Goal: Task Accomplishment & Management: Manage account settings

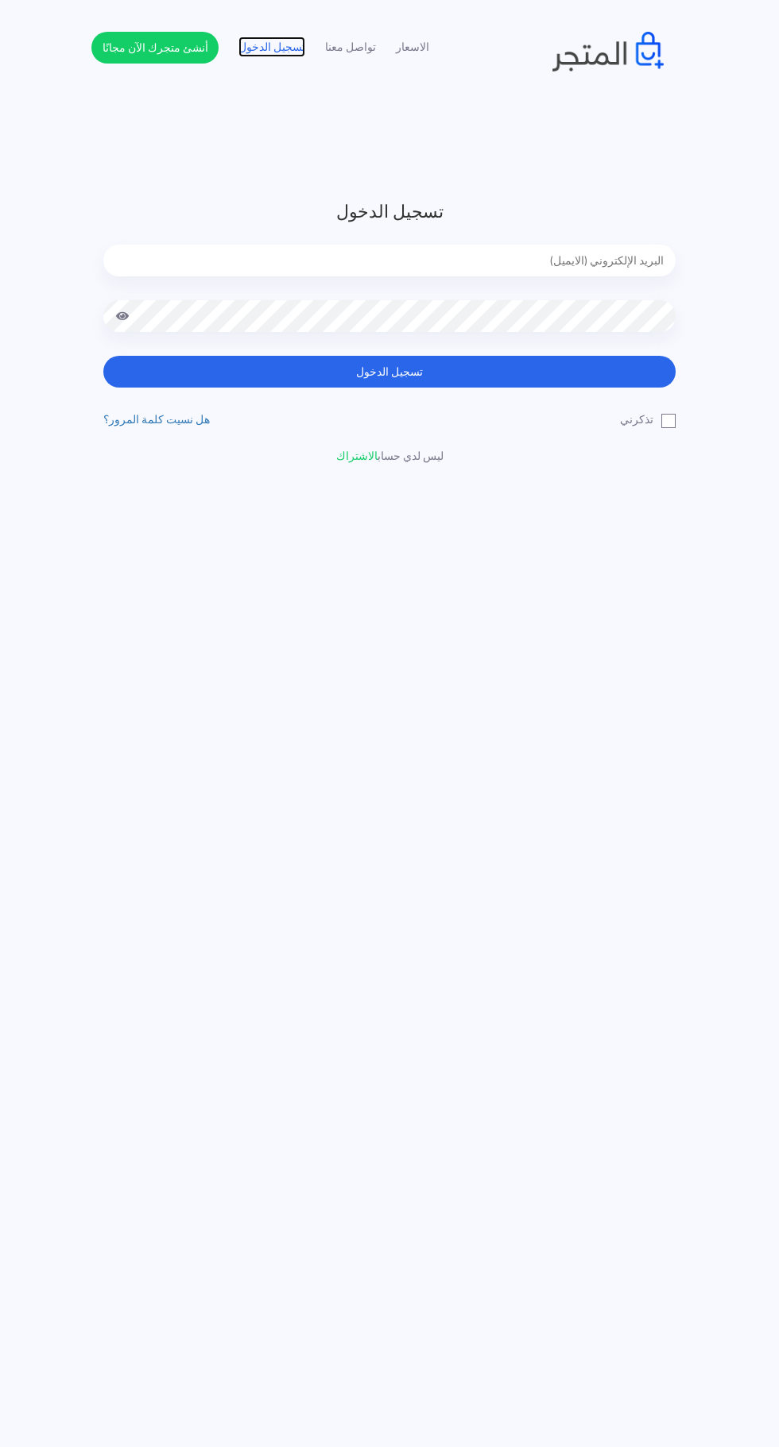
click at [270, 53] on link "تسجيل الدخول" at bounding box center [271, 47] width 67 height 17
click at [597, 261] on input "email" at bounding box center [389, 261] width 572 height 32
type input "faskhaniawladsaleh@gmail.com"
click at [103, 356] on button "تسجيل الدخول" at bounding box center [389, 372] width 572 height 32
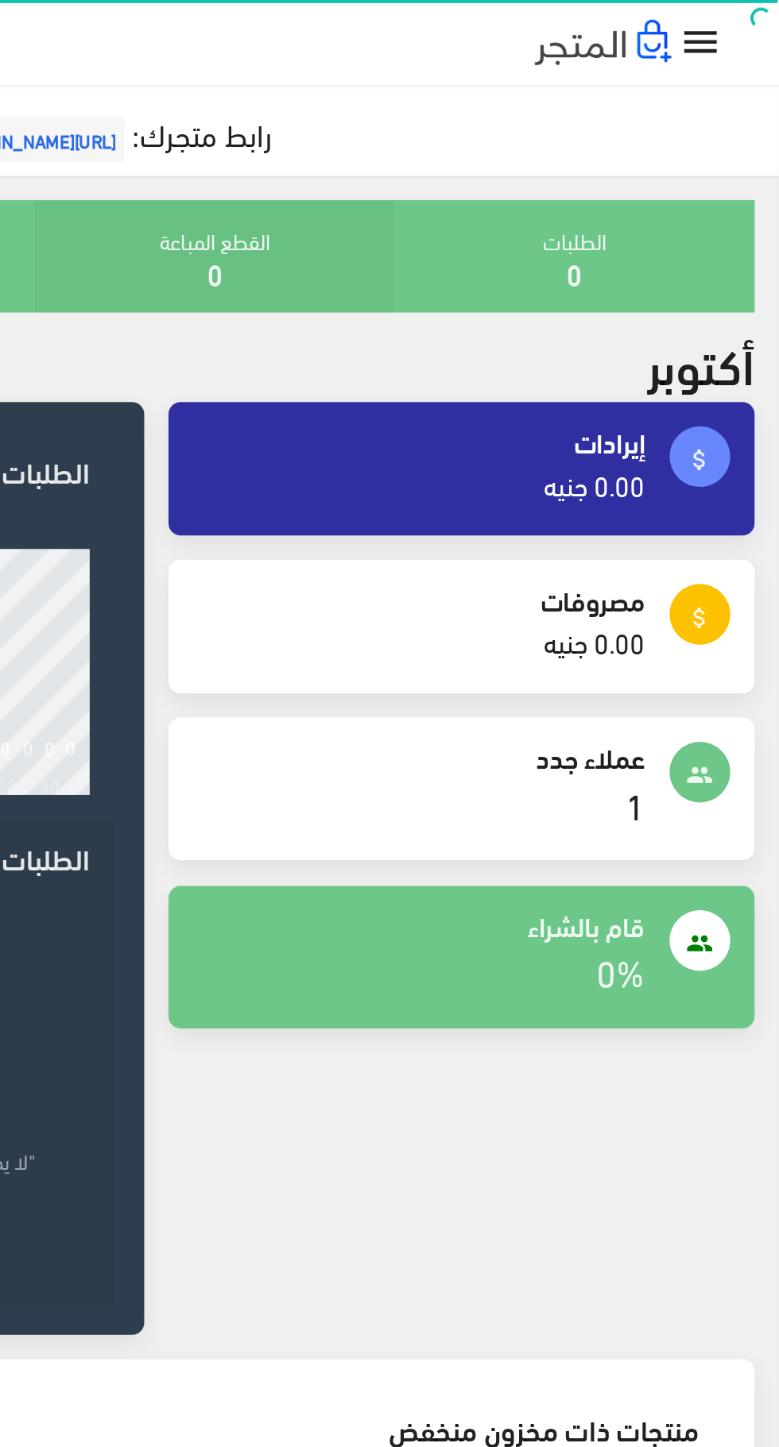
click at [734, 32] on icon "" at bounding box center [737, 22] width 23 height 23
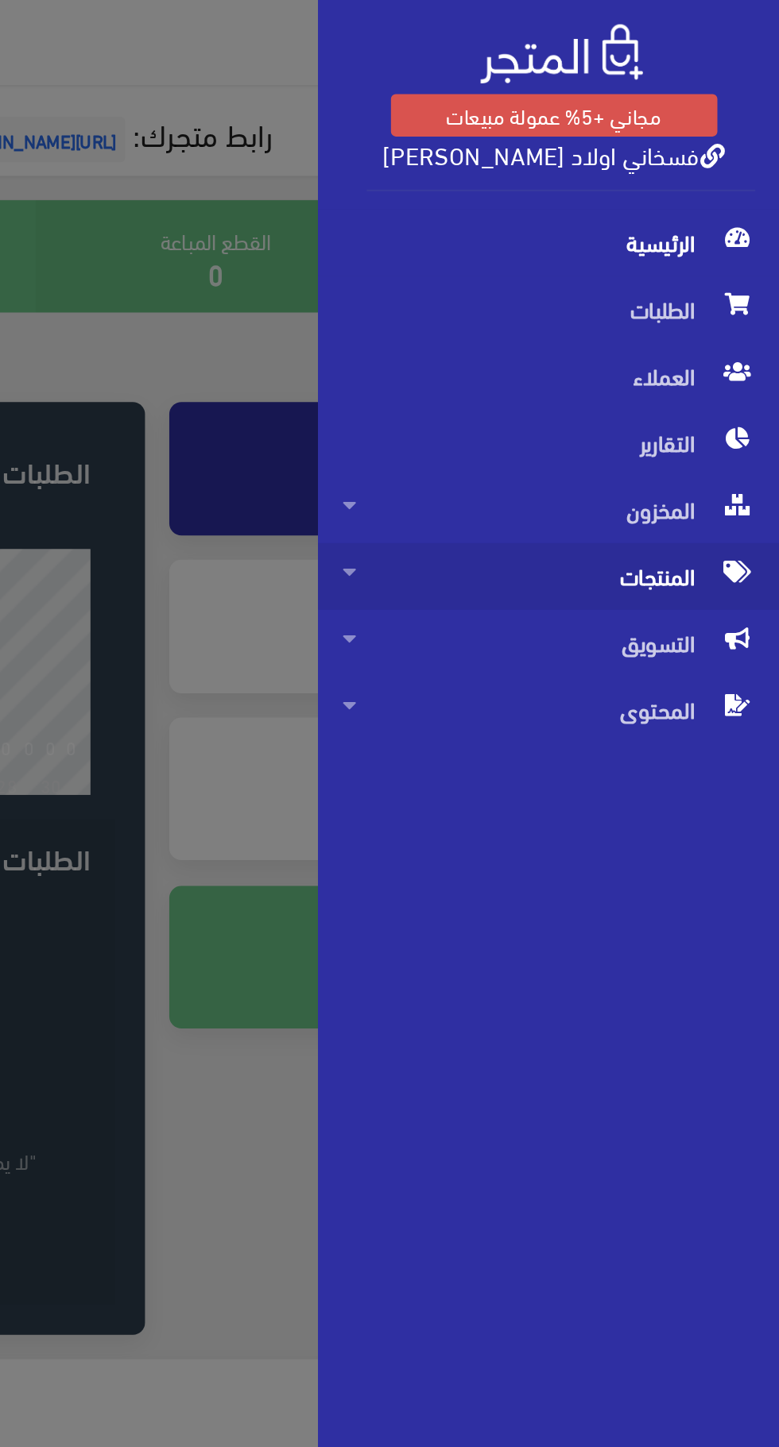
click at [713, 297] on span "المنتجات" at bounding box center [658, 301] width 216 height 35
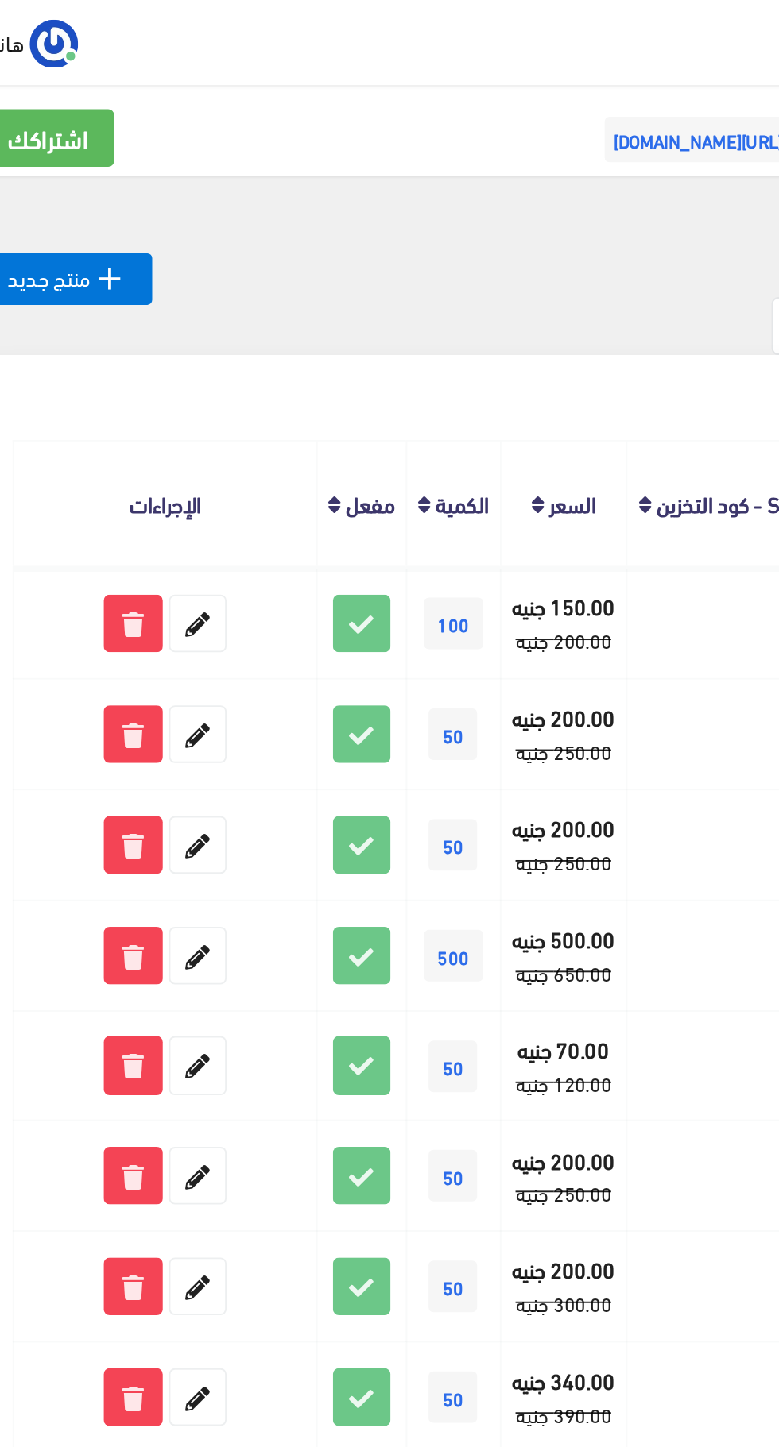
click at [412, 424] on td at bounding box center [401, 442] width 102 height 58
click at [71, 149] on icon "" at bounding box center [79, 146] width 19 height 19
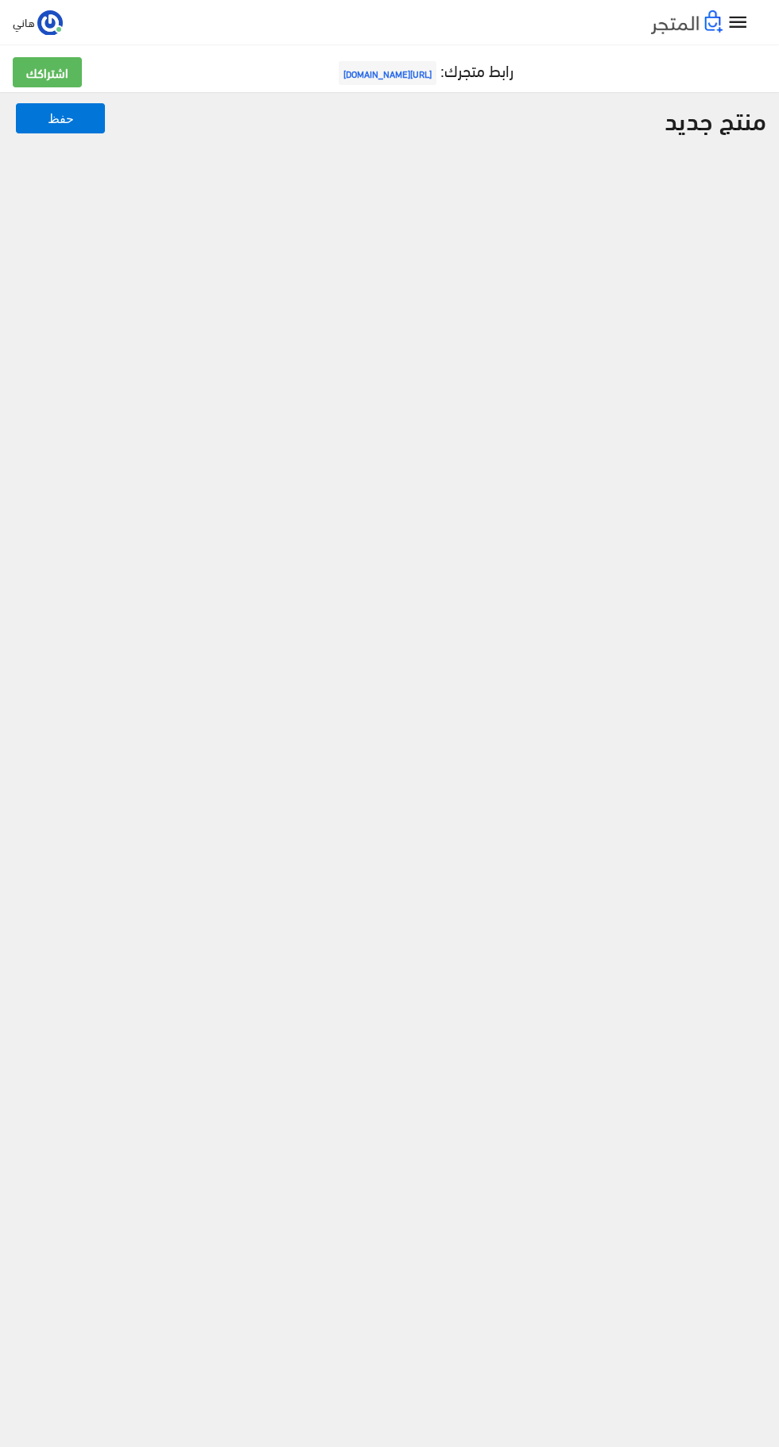
select select
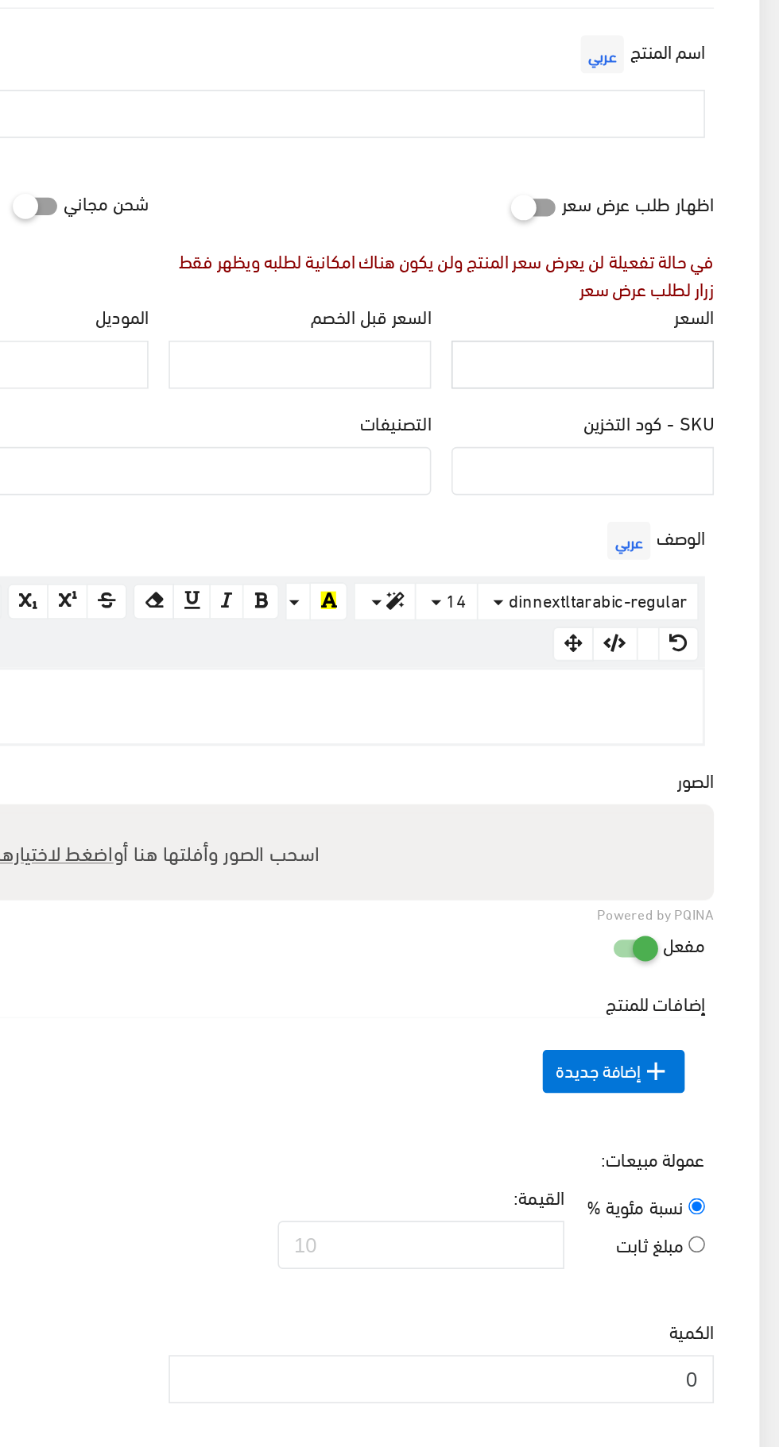
click at [704, 439] on input "السعر" at bounding box center [655, 437] width 164 height 30
click at [706, 437] on input "السعر" at bounding box center [655, 437] width 164 height 30
click at [650, 665] on div at bounding box center [389, 651] width 682 height 46
paste div
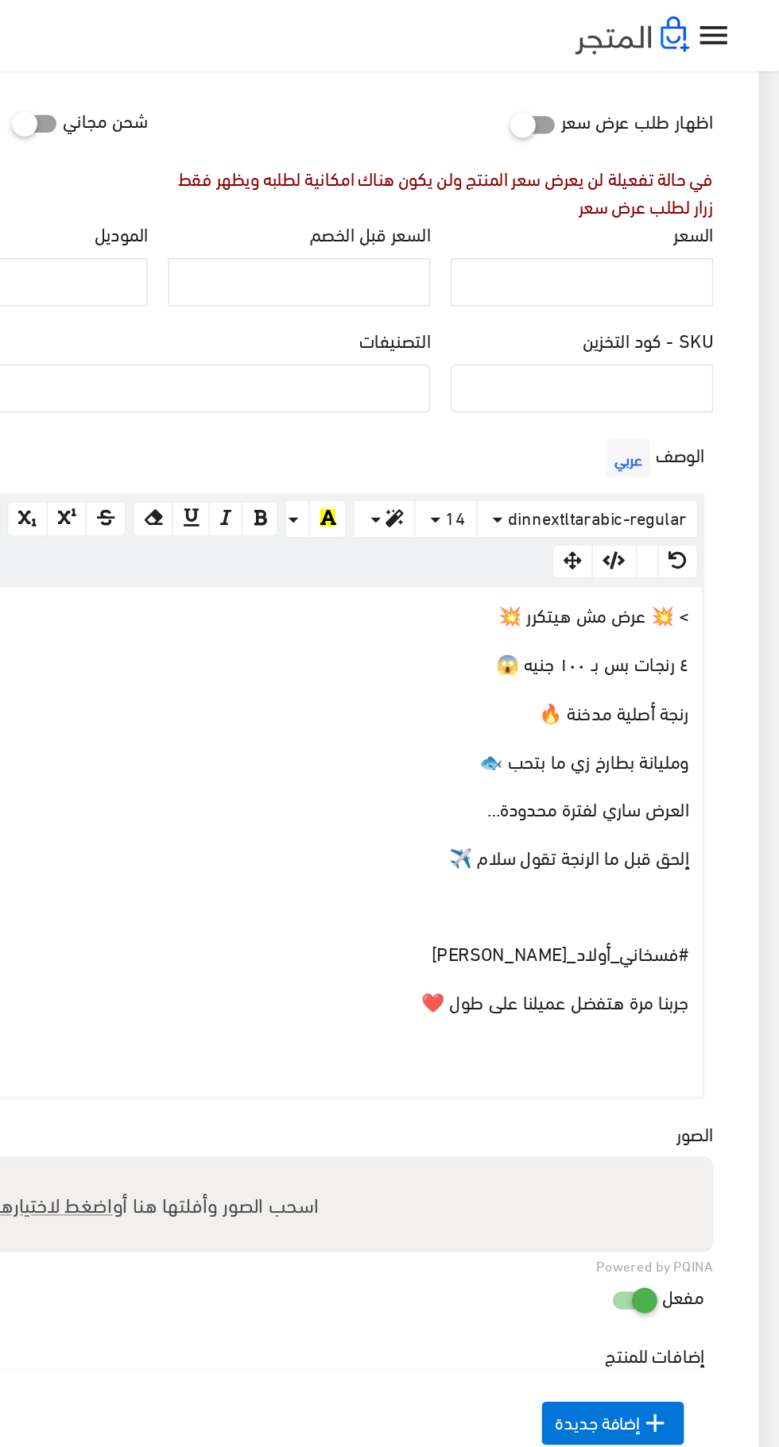
scroll to position [257, 0]
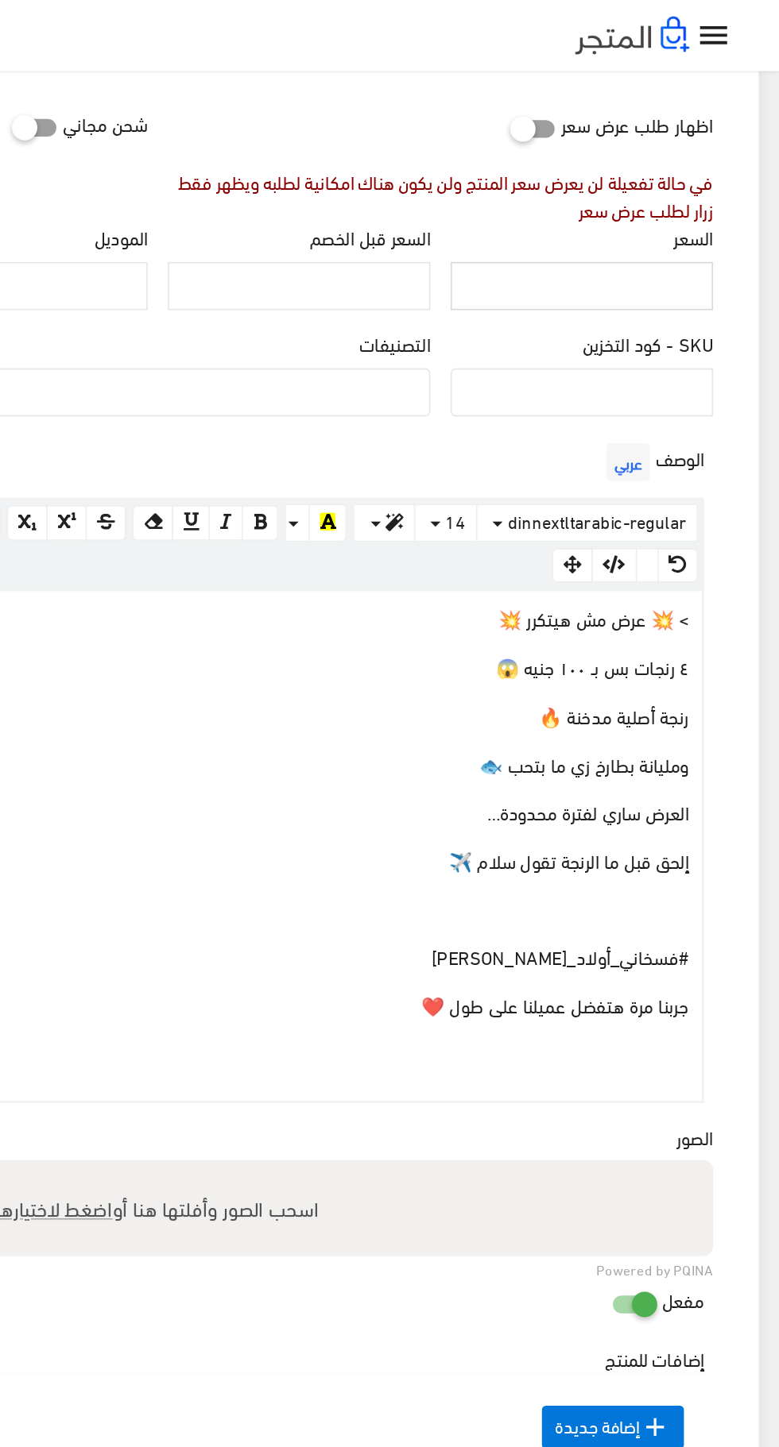
click at [704, 180] on input "السعر" at bounding box center [655, 179] width 164 height 30
type input "100"
click at [508, 152] on label "السعر قبل الخصم" at bounding box center [522, 149] width 75 height 17
click at [508, 164] on input "السعر قبل الخصم" at bounding box center [478, 179] width 164 height 30
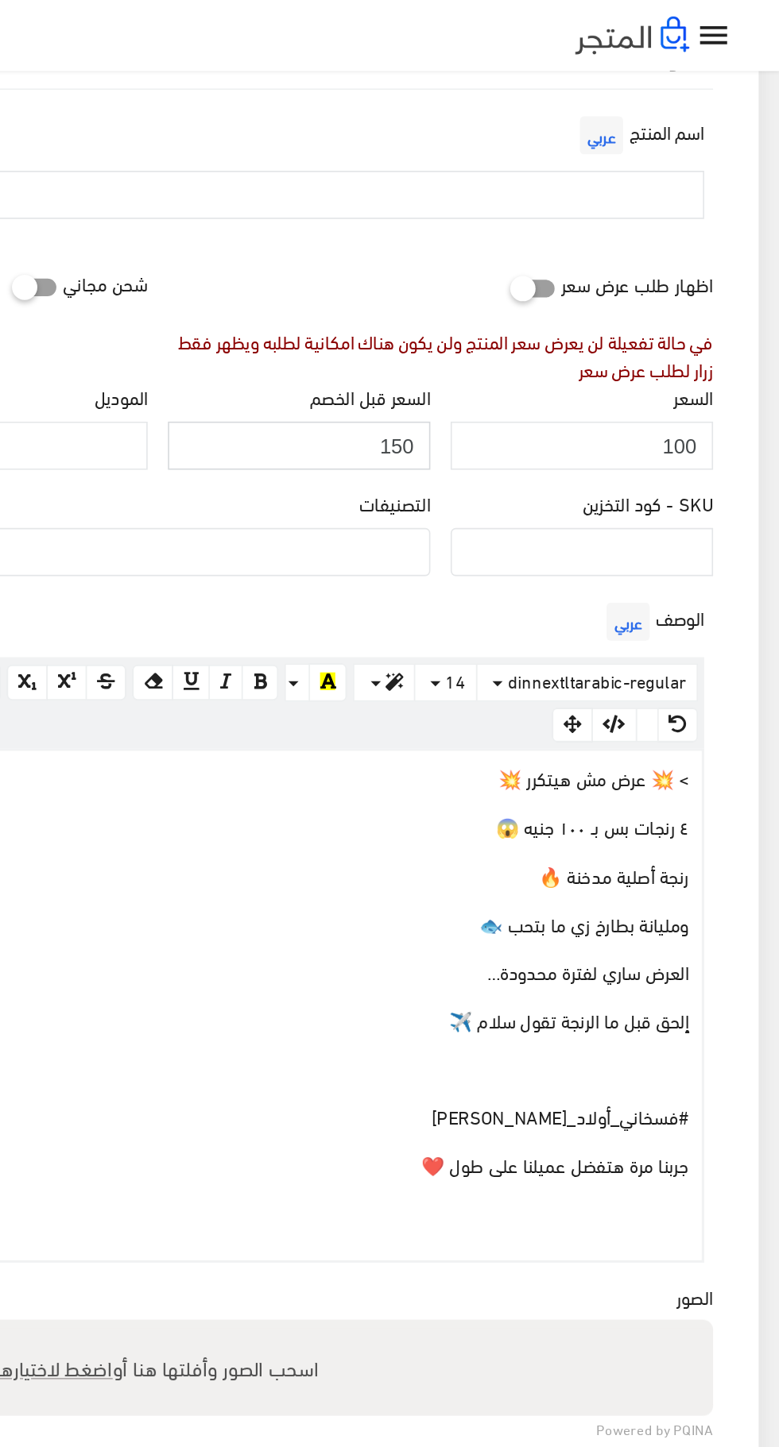
scroll to position [156, 0]
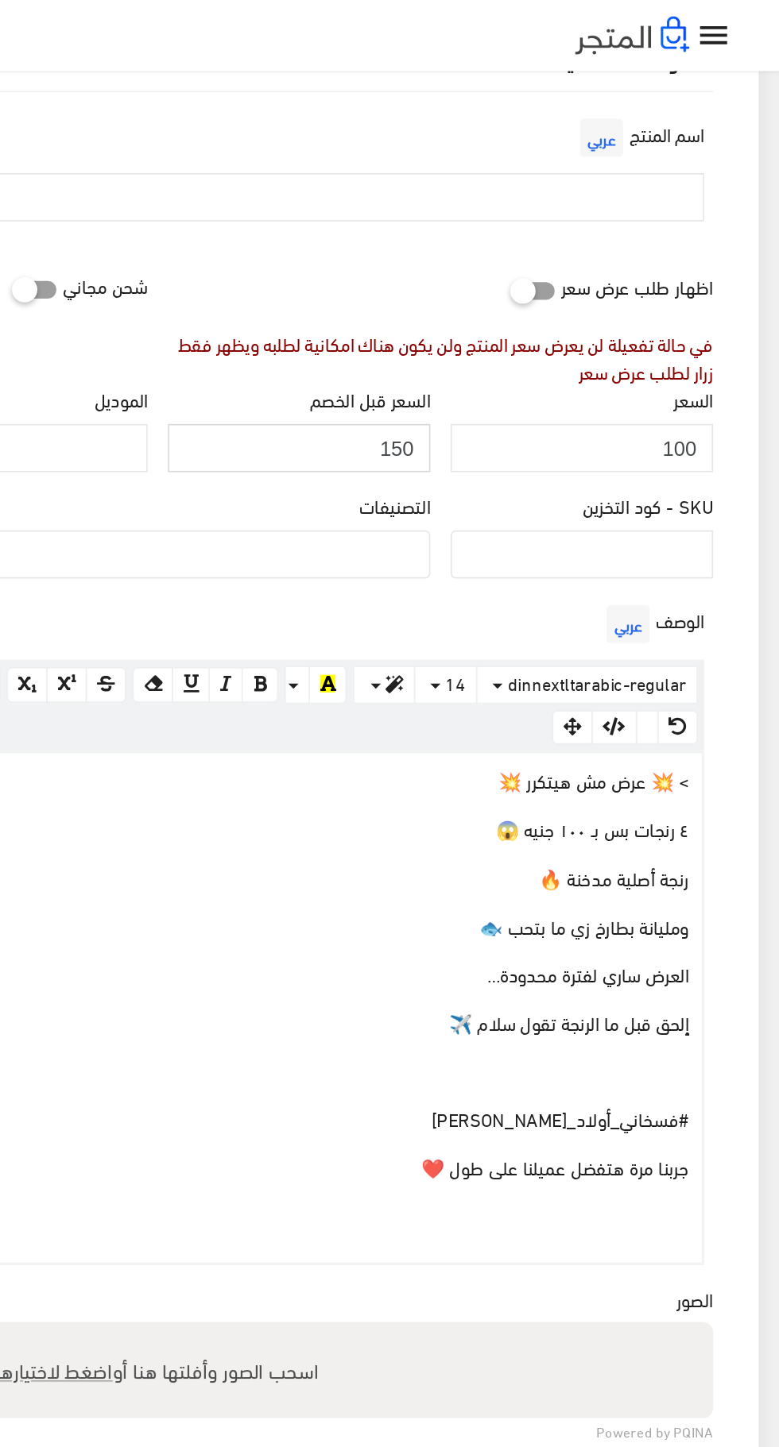
type input "150"
click at [686, 122] on input "text" at bounding box center [389, 124] width 685 height 30
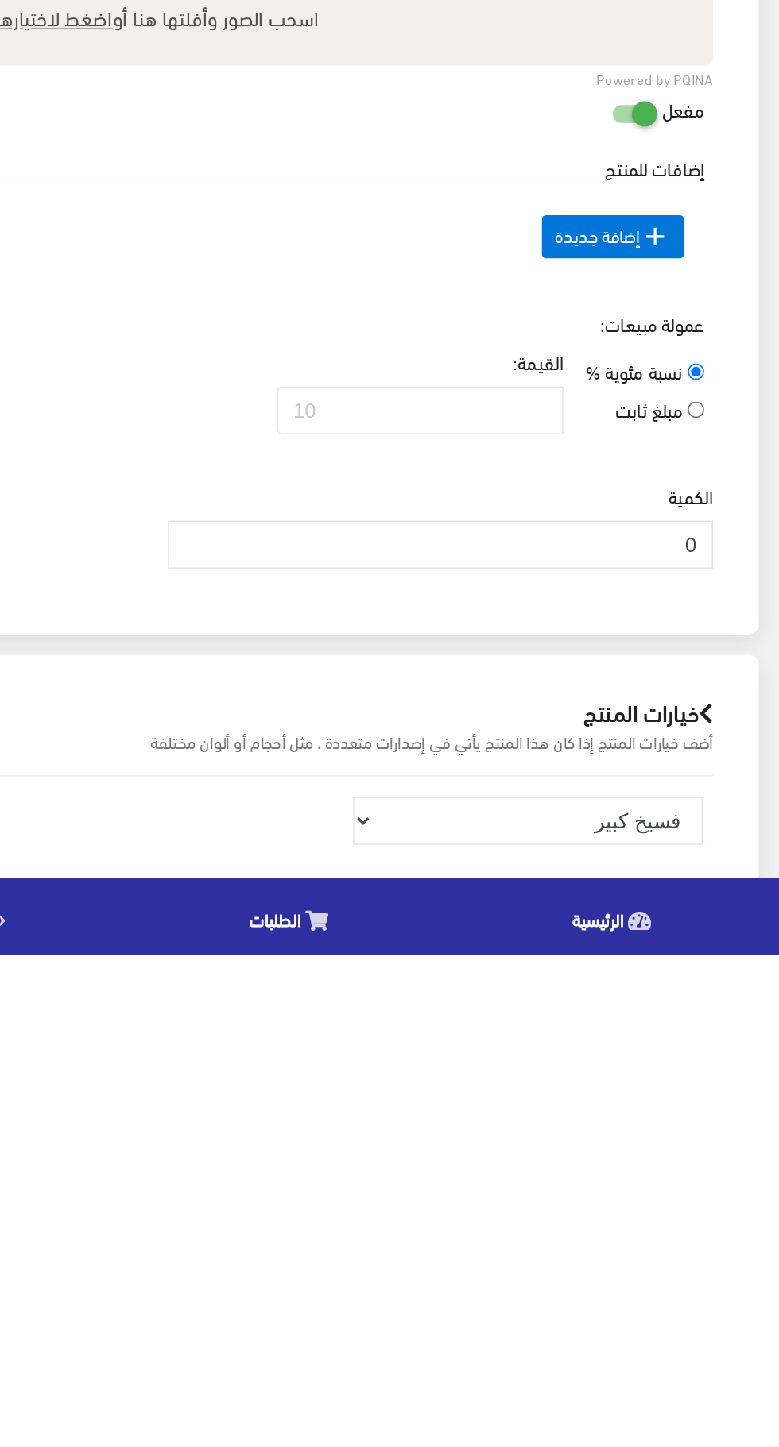
type input "عرض ٤ رنجات ب١٠٠جنيه"
click at [716, 1187] on input "0" at bounding box center [567, 1190] width 342 height 30
type input "0"
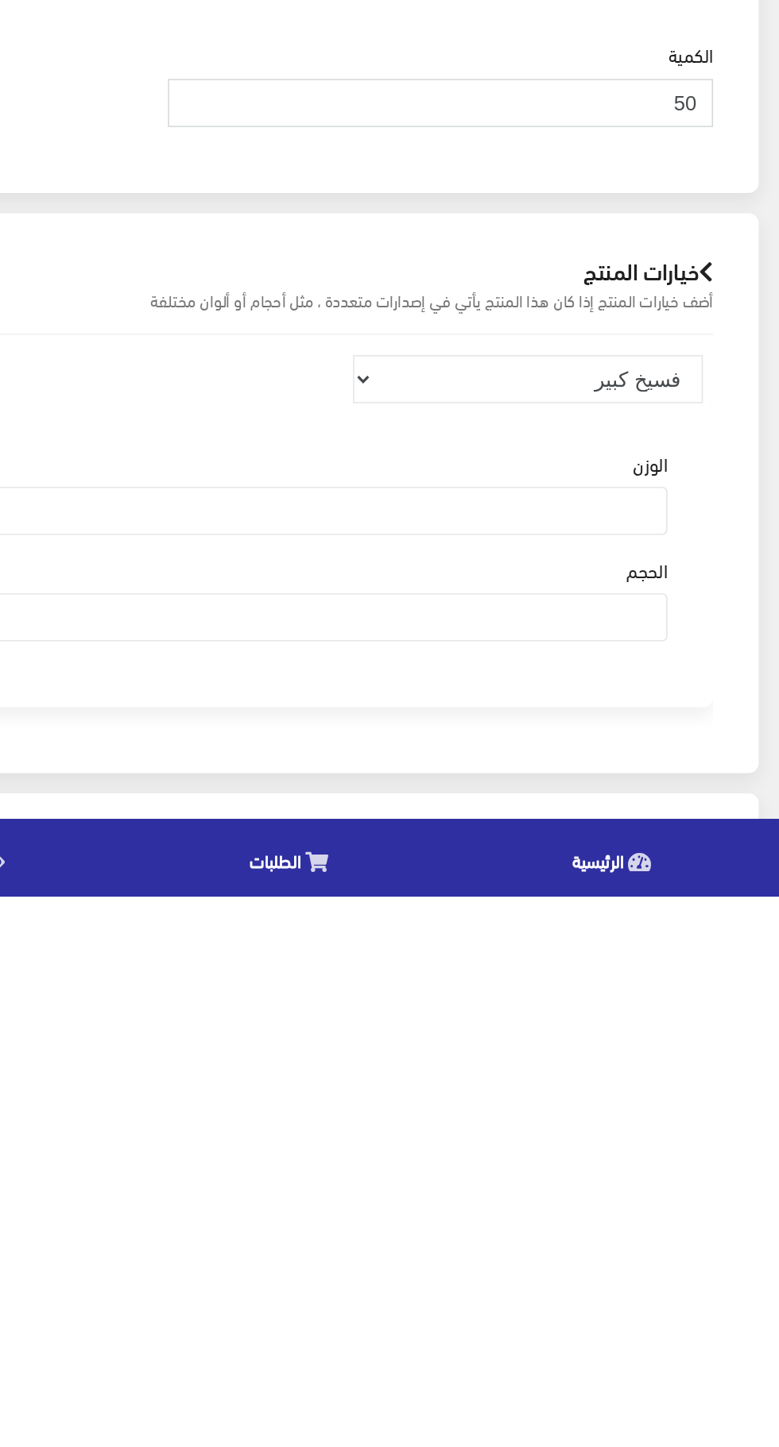
scroll to position [400, 0]
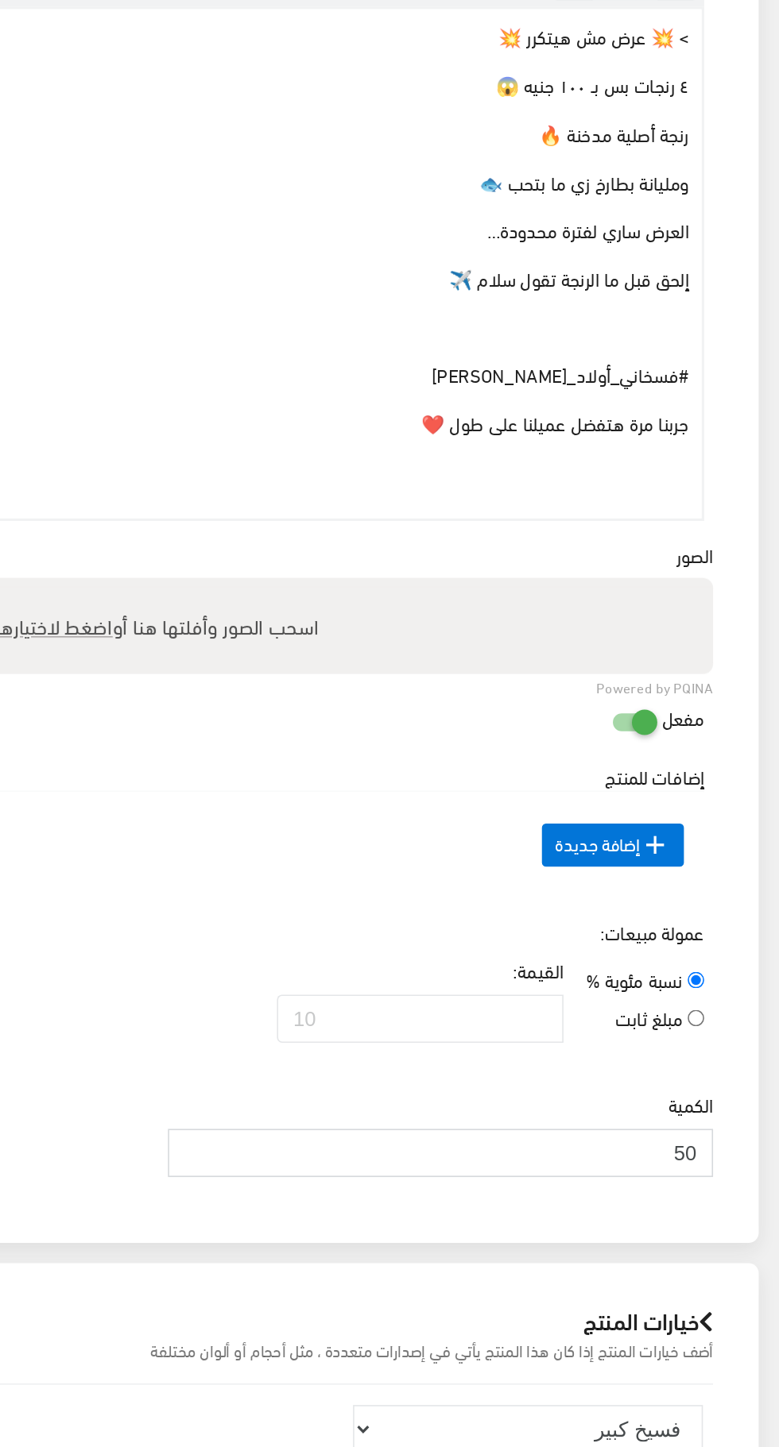
type input "50"
click at [351, 622] on span "اضغط لاختيارها" at bounding box center [324, 615] width 73 height 23
click at [351, 590] on input "اسحب الصور وأفلتها هنا أو اضغط لاختيارها" at bounding box center [389, 587] width 696 height 5
type input "C:\fakepath\1000058764.jpg"
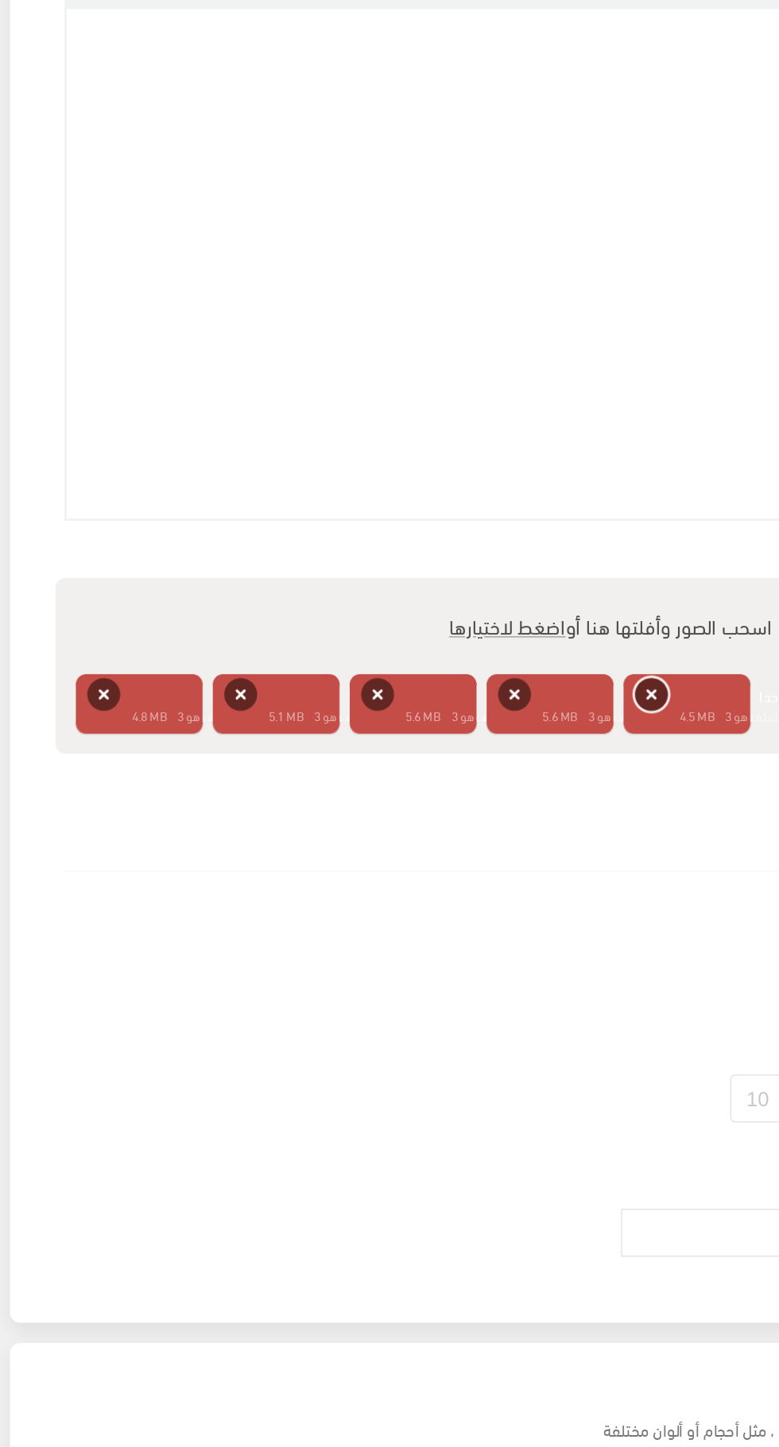
click at [414, 653] on button "حذف" at bounding box center [414, 658] width 21 height 21
click at [339, 651] on button "حذف" at bounding box center [329, 658] width 21 height 21
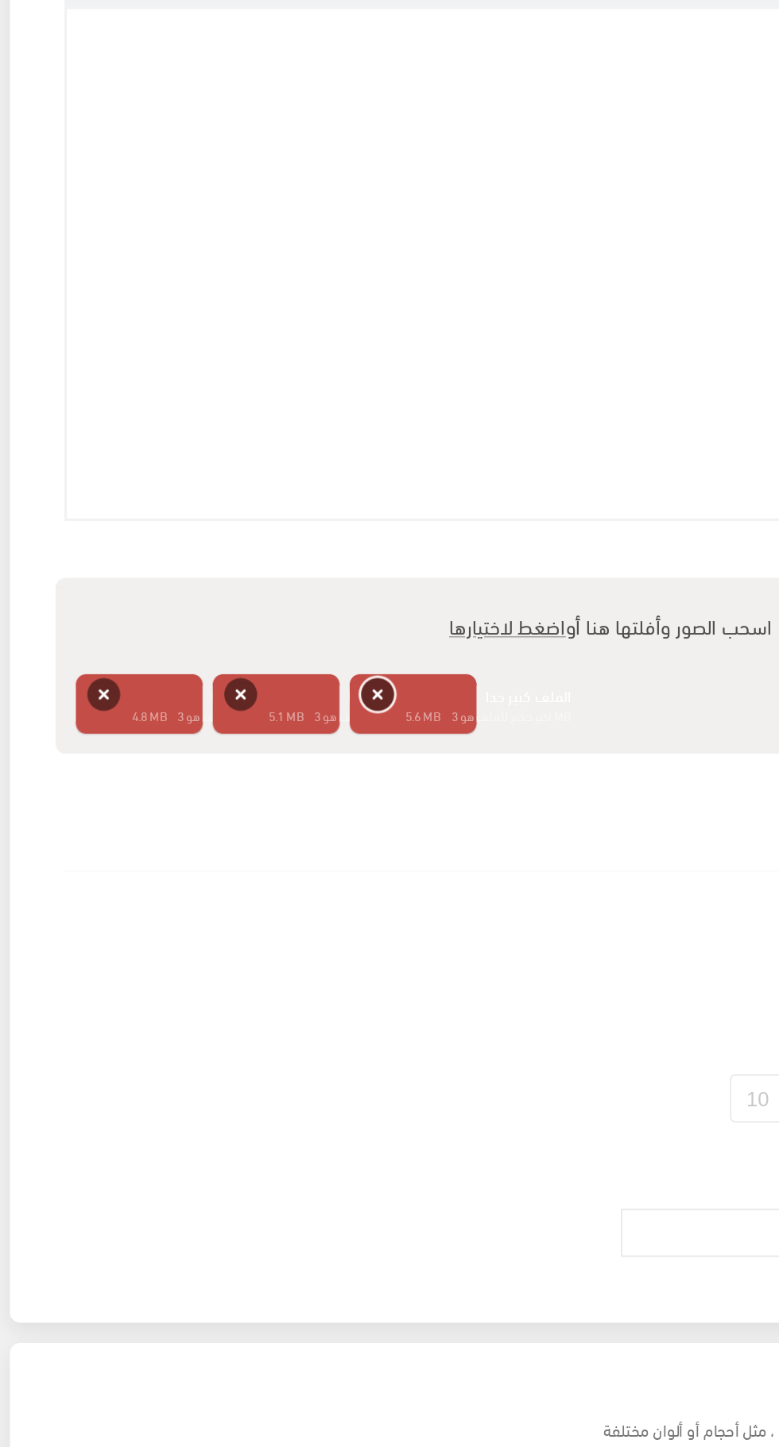
click at [237, 668] on button "حذف" at bounding box center [243, 658] width 21 height 21
click at [151, 663] on button "حذف" at bounding box center [157, 658] width 21 height 21
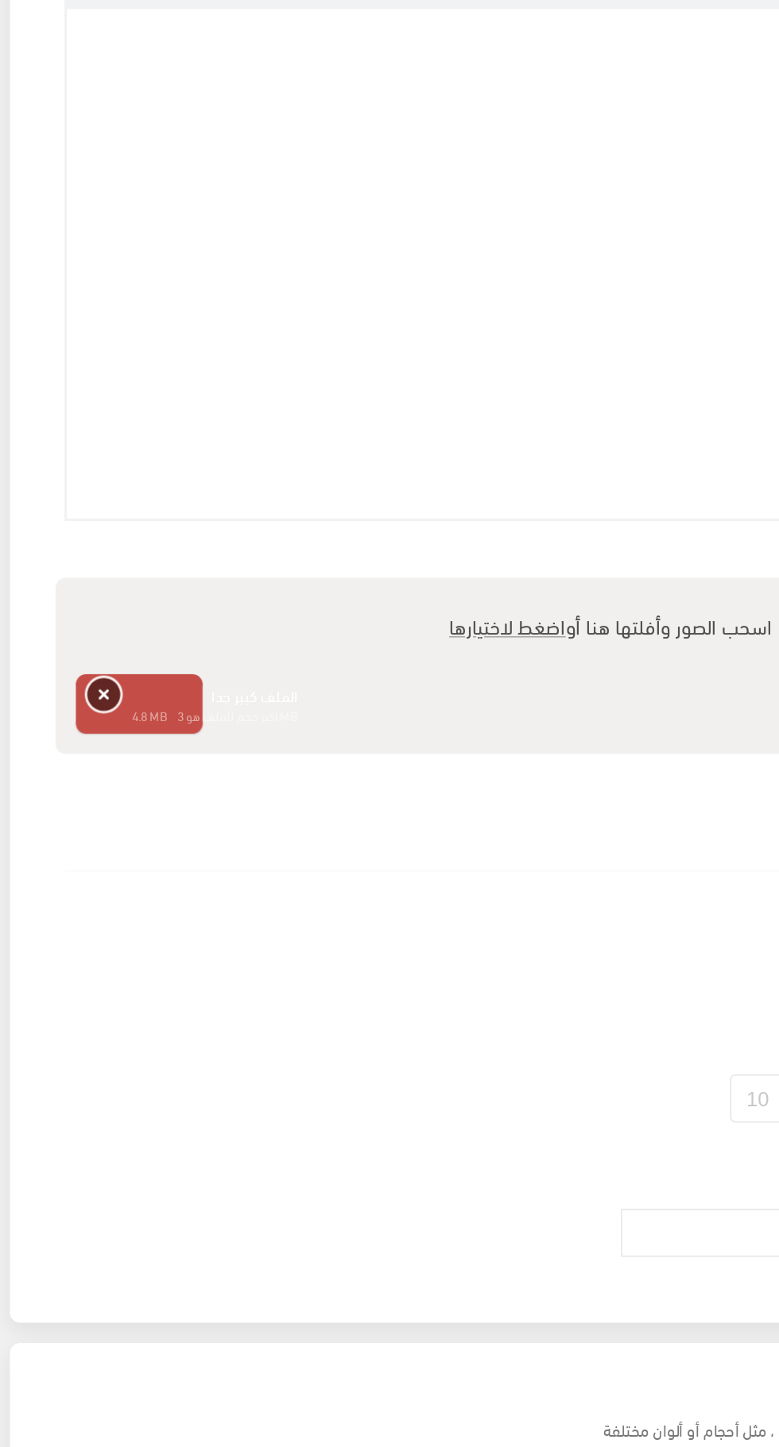
click at [82, 648] on button "حذف" at bounding box center [71, 658] width 21 height 21
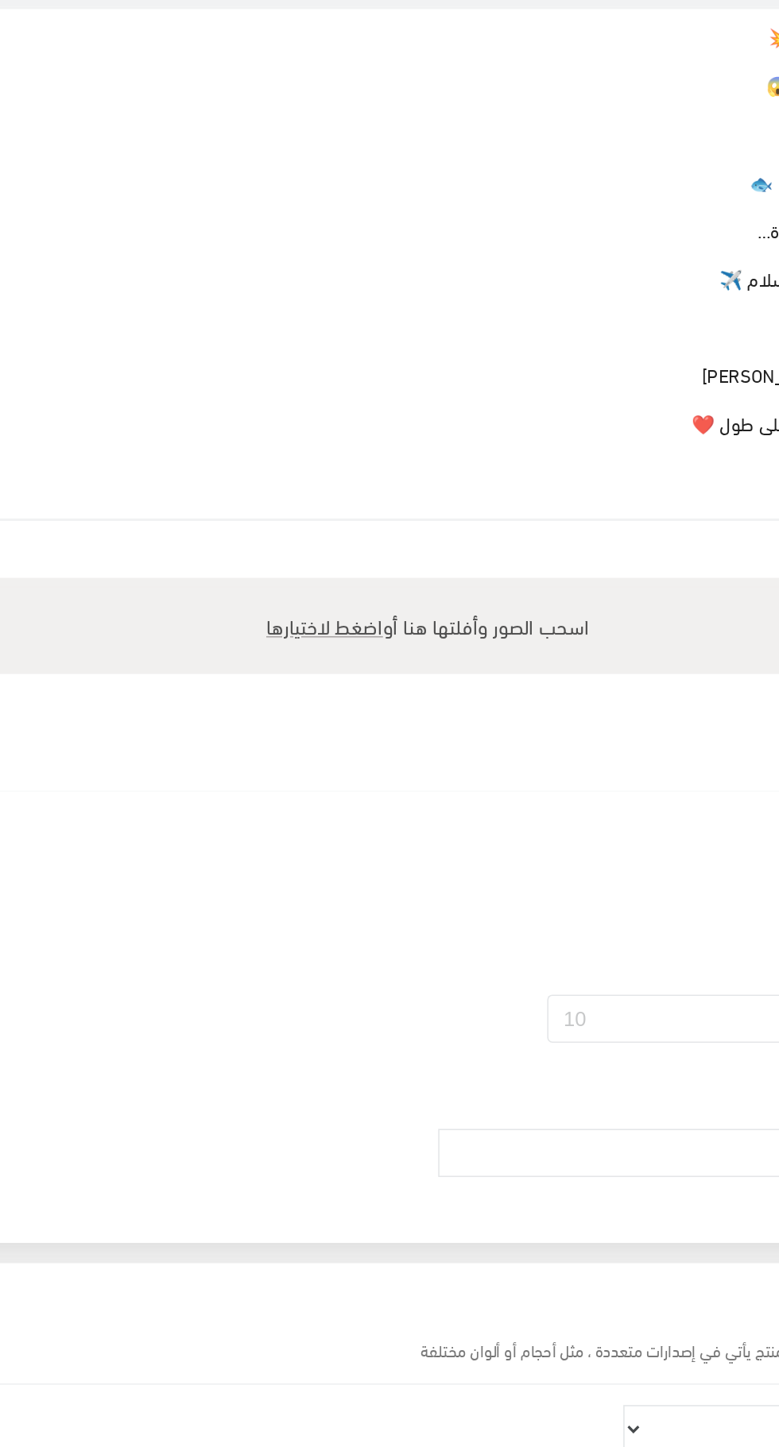
click at [326, 608] on span "اضغط لاختيارها" at bounding box center [324, 615] width 73 height 23
click at [326, 590] on input "اسحب الصور وأفلتها هنا أو اضغط لاختيارها" at bounding box center [389, 587] width 696 height 5
type input "C:\fakepath\1000060917.png"
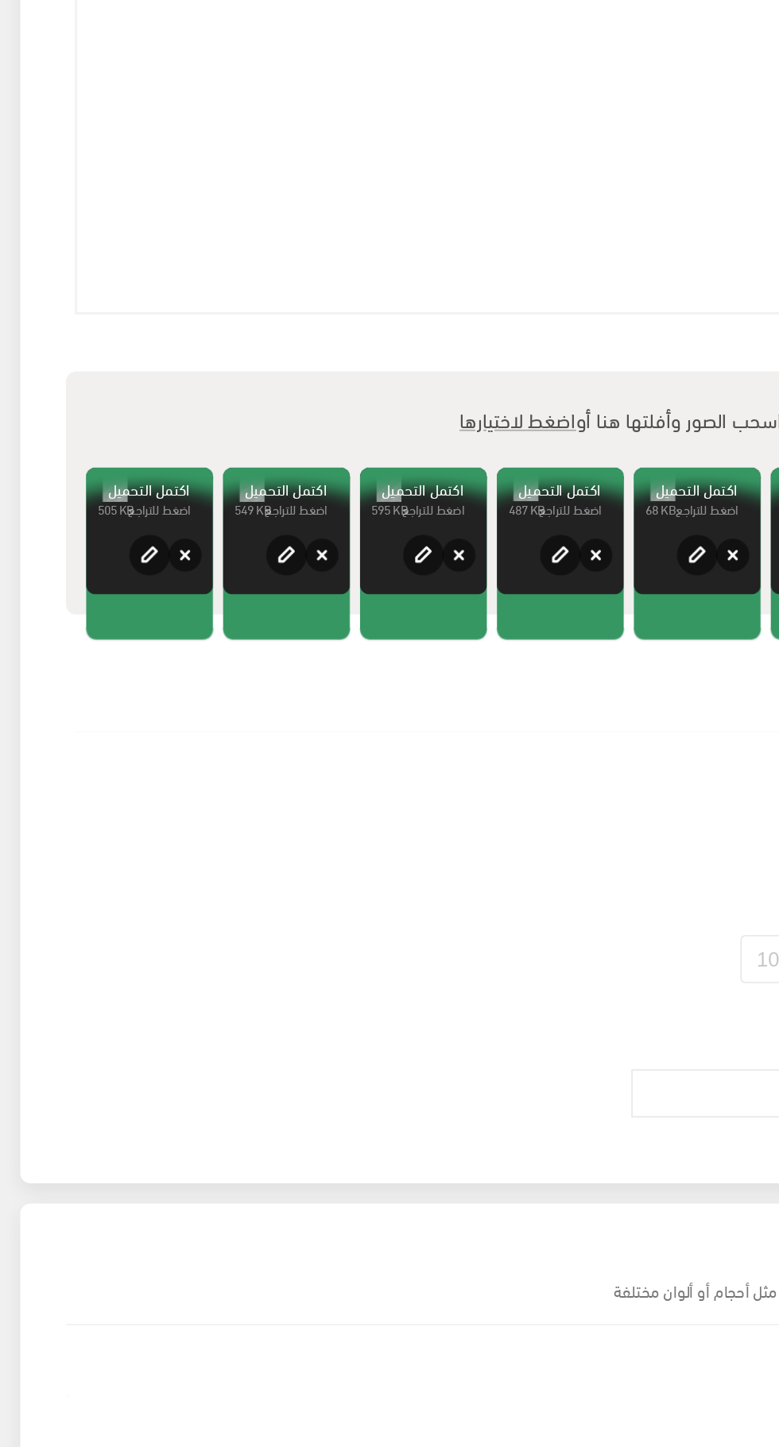
scroll to position [0, 0]
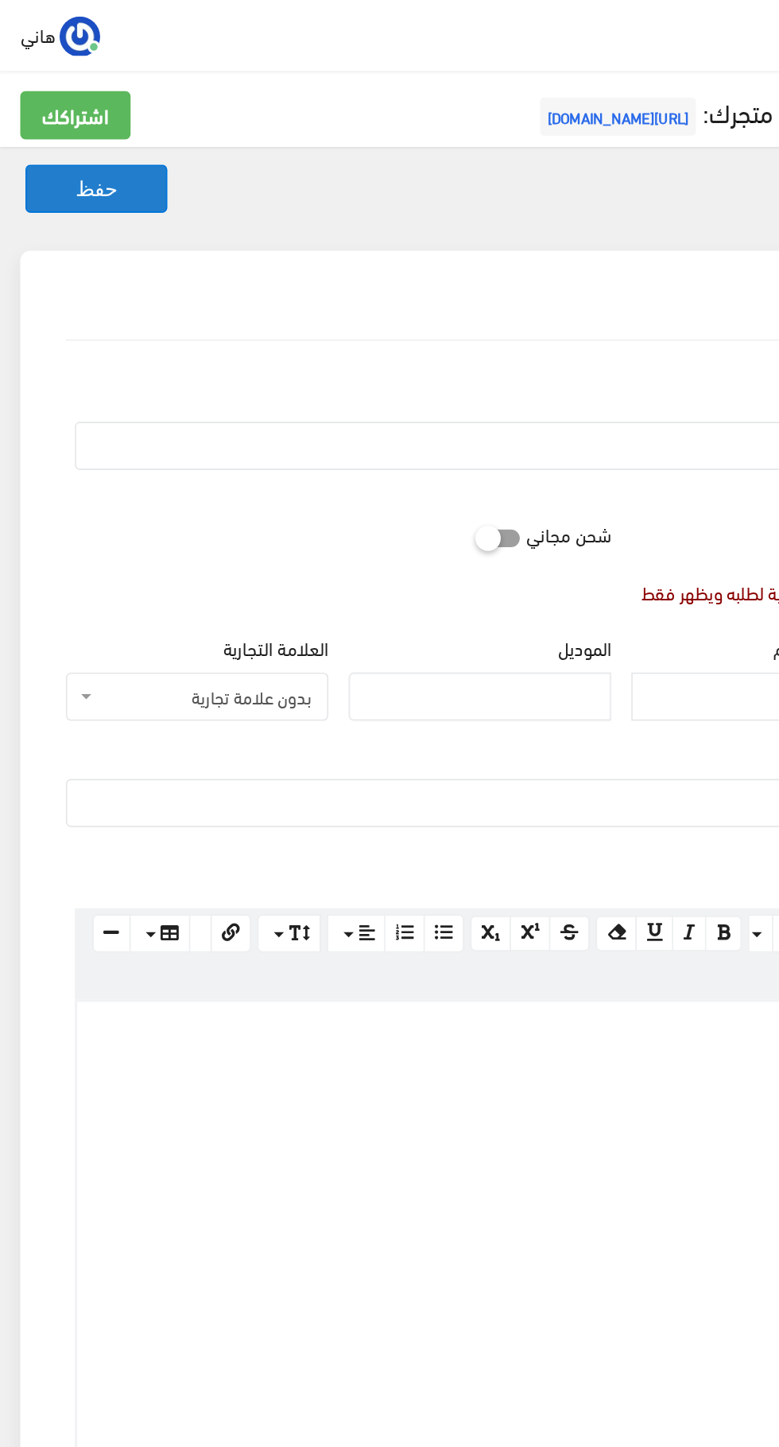
click at [83, 129] on button "حفظ" at bounding box center [60, 118] width 89 height 30
click at [62, 117] on button "حفظ" at bounding box center [60, 118] width 89 height 30
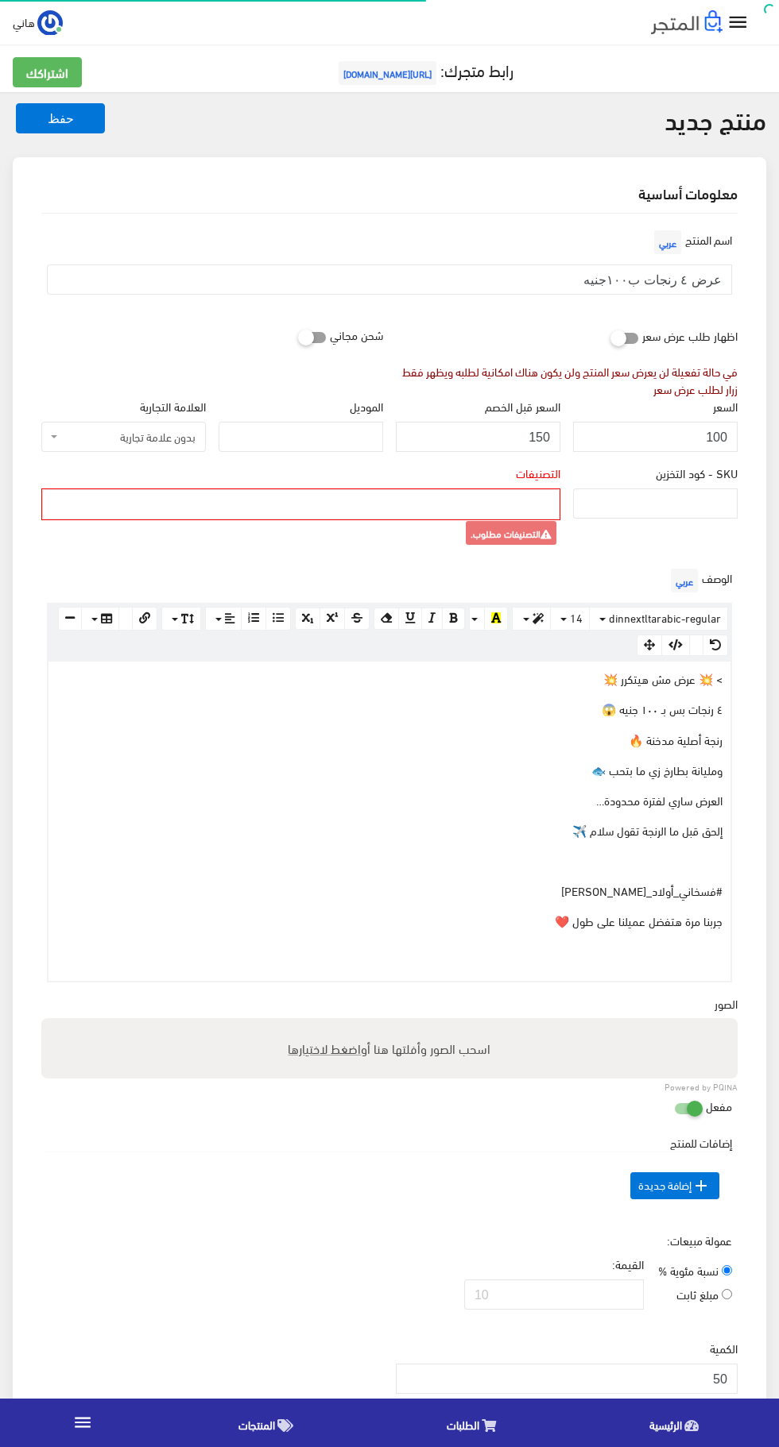
select select
click at [491, 504] on ul at bounding box center [301, 502] width 516 height 25
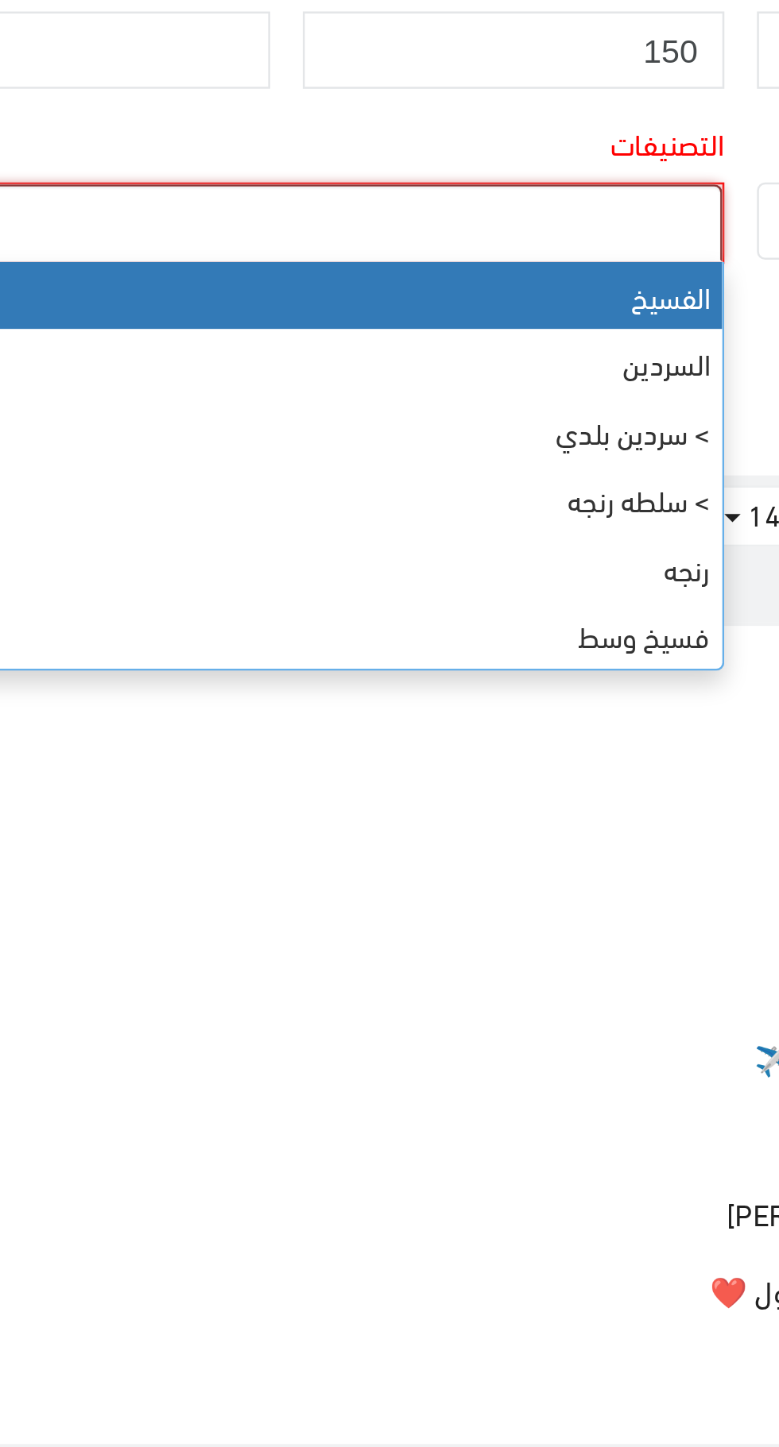
select select "4"
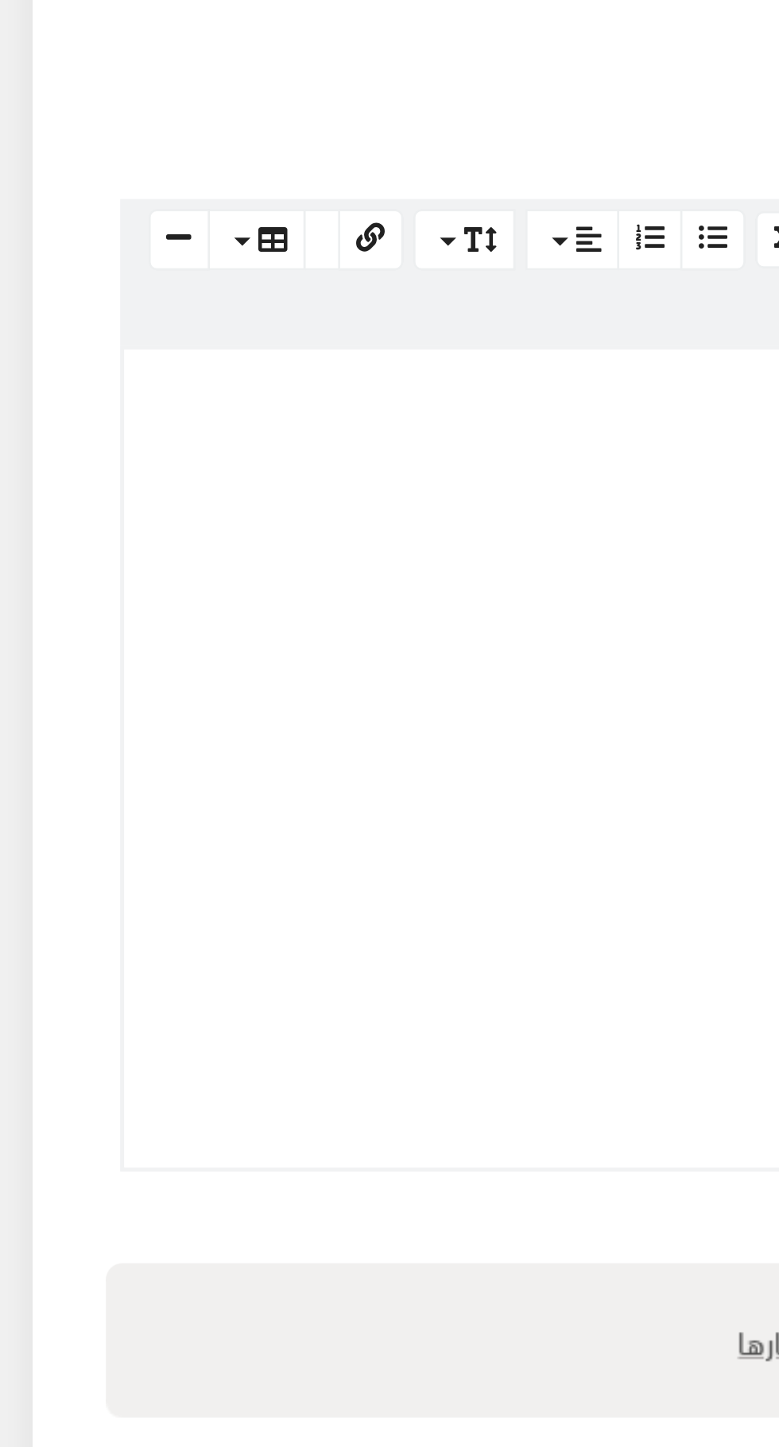
click at [258, 706] on p "٤ رنجات بس بـ ١٠٠ جنيه 😱" at bounding box center [389, 708] width 666 height 17
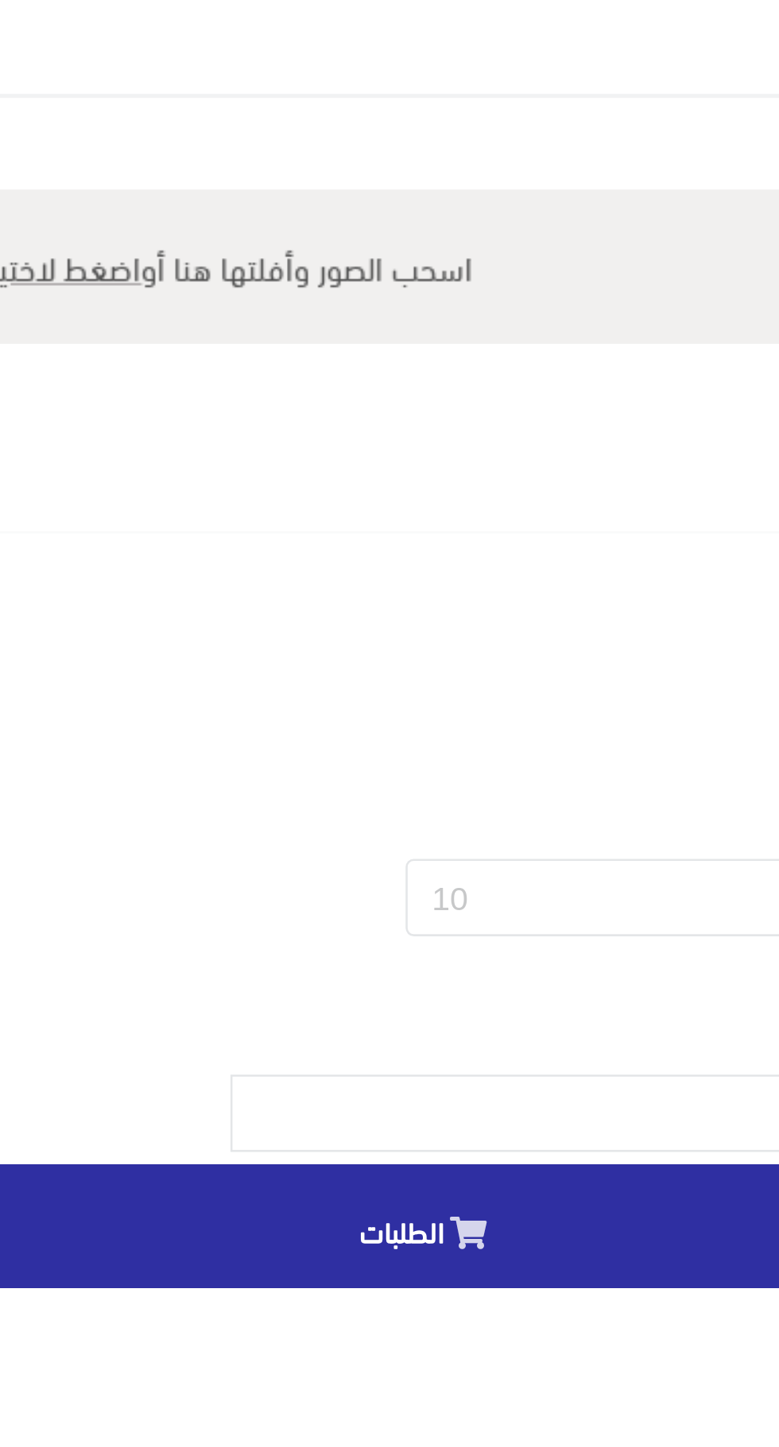
click at [344, 1053] on span "اضغط لاختيارها" at bounding box center [324, 1048] width 73 height 23
click at [344, 1023] on input "اسحب الصور وأفلتها هنا أو اضغط لاختيارها" at bounding box center [389, 1020] width 696 height 5
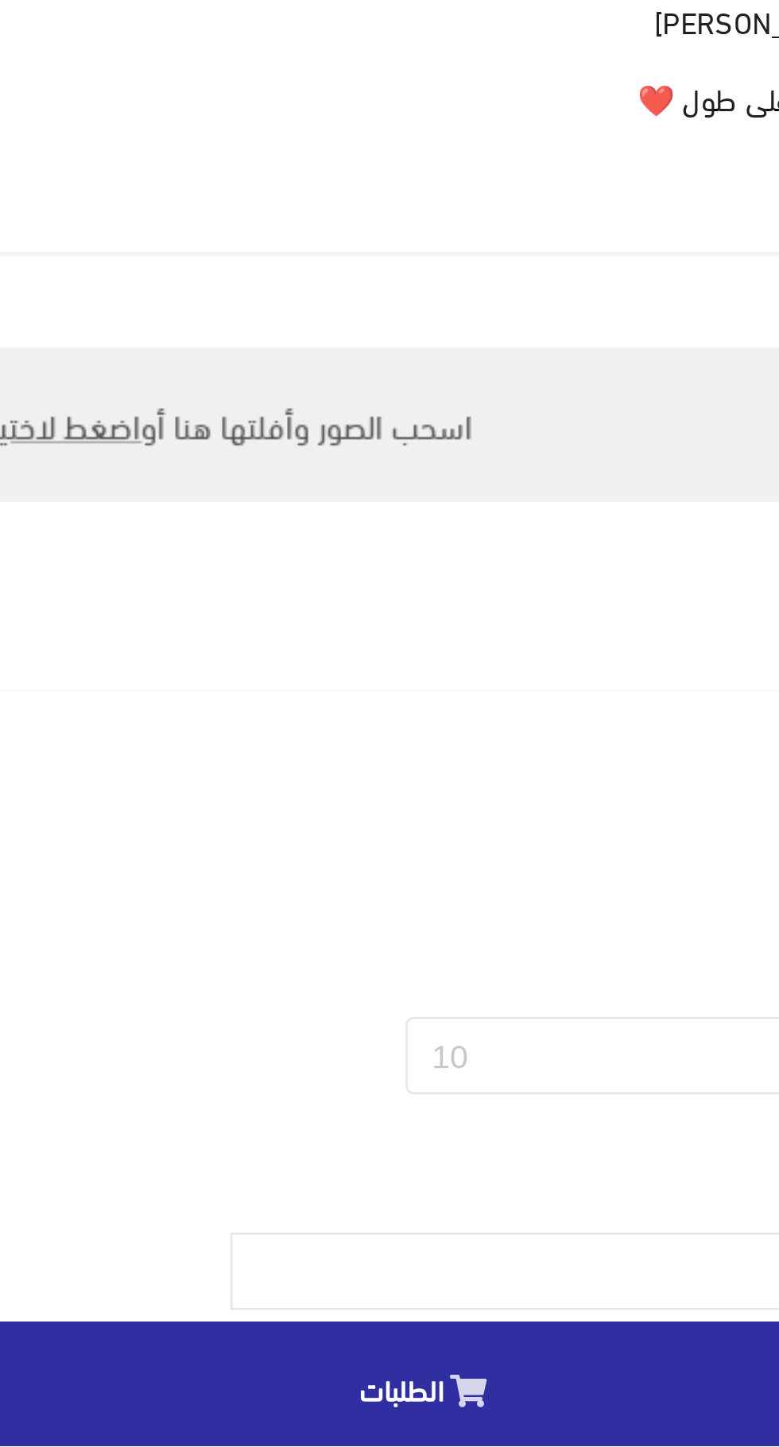
type input "C:\fakepath\1000060916.png"
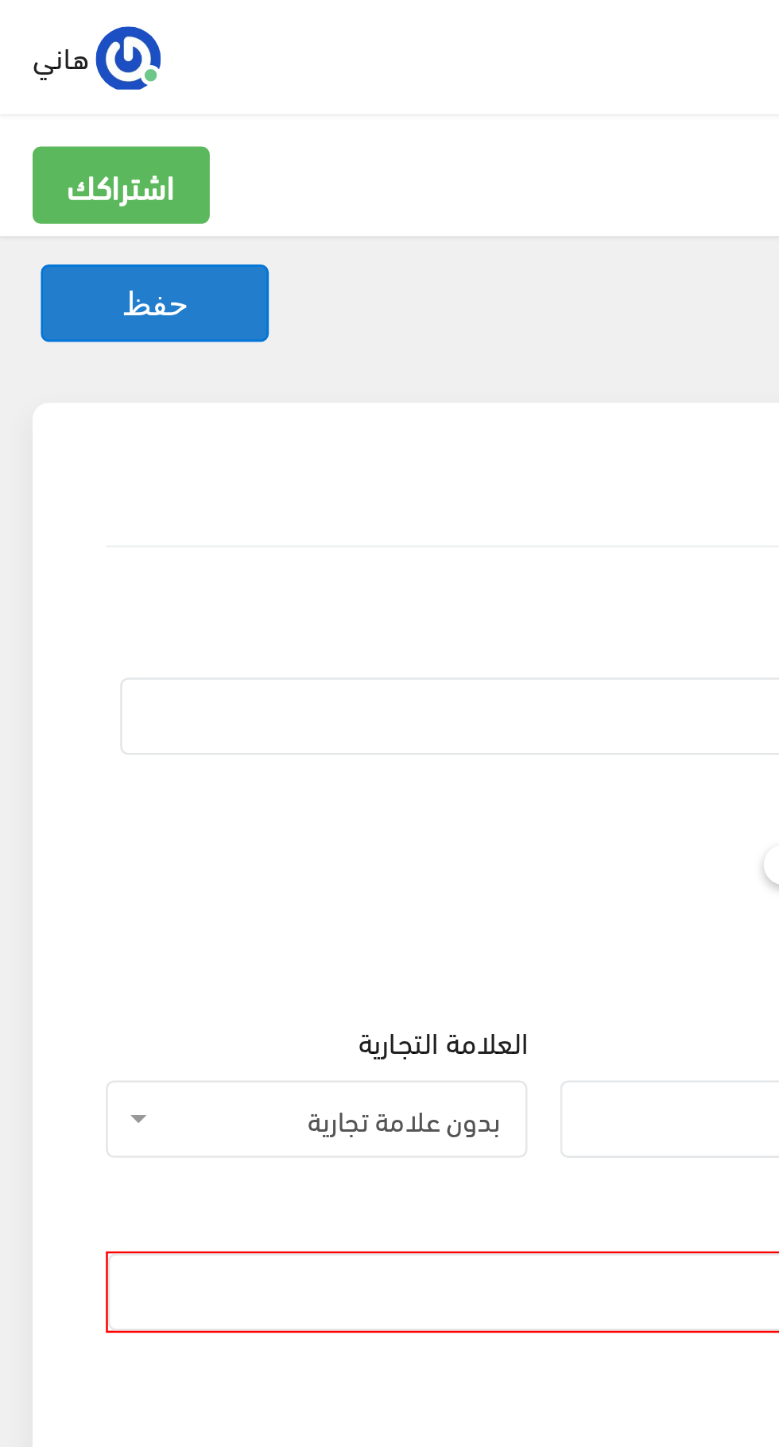
click at [77, 118] on button "حفظ" at bounding box center [60, 118] width 89 height 30
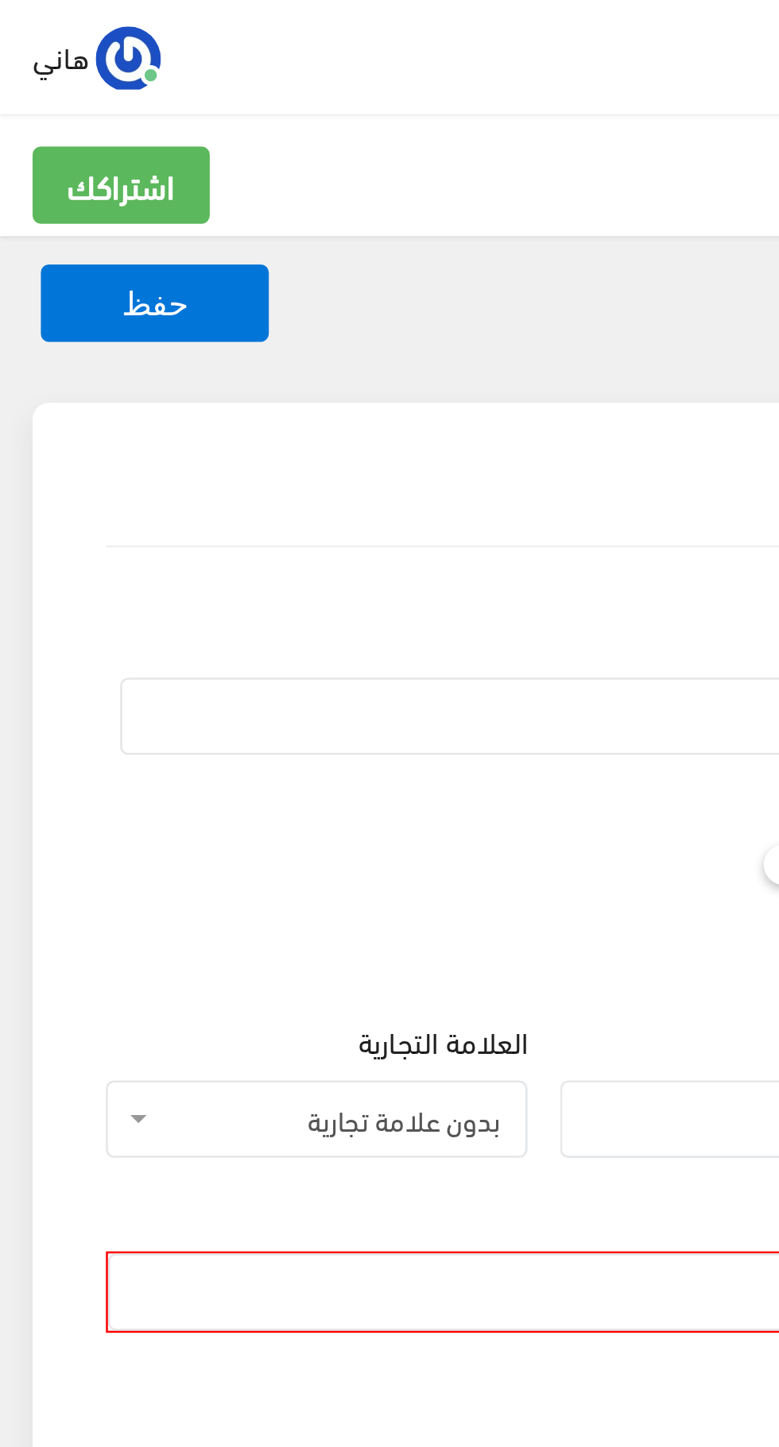
click at [135, 439] on span "بدون علامة تجارية" at bounding box center [128, 437] width 134 height 16
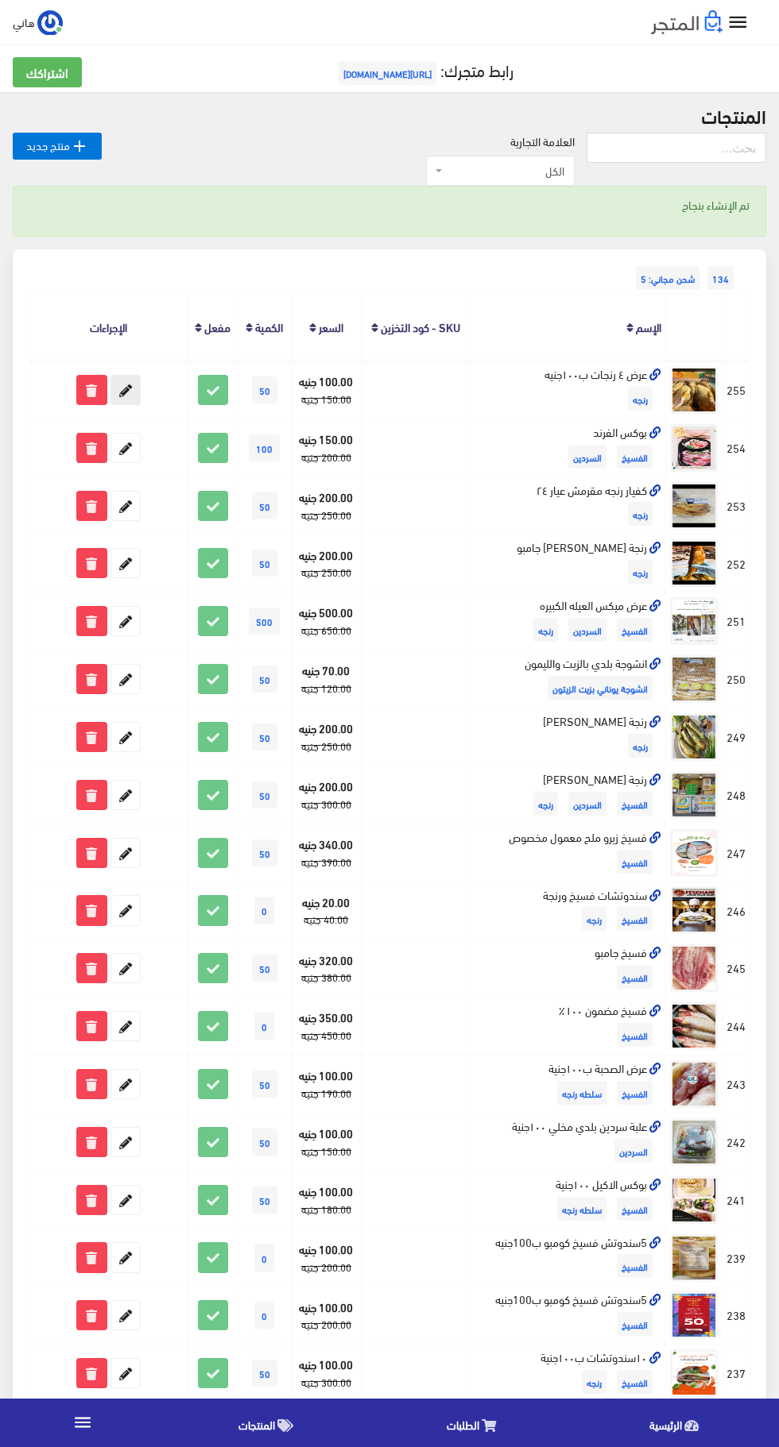
click at [125, 390] on icon at bounding box center [125, 390] width 29 height 29
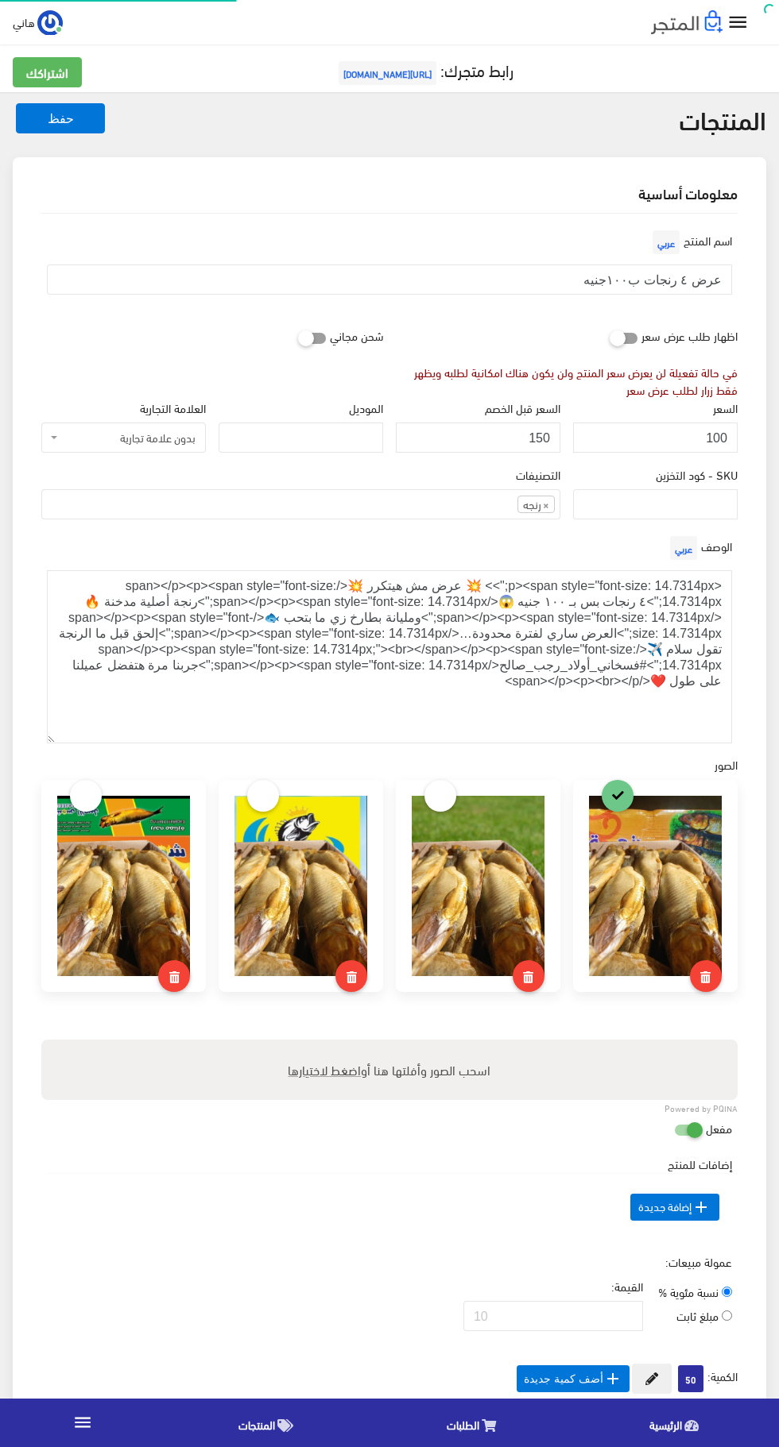
select select
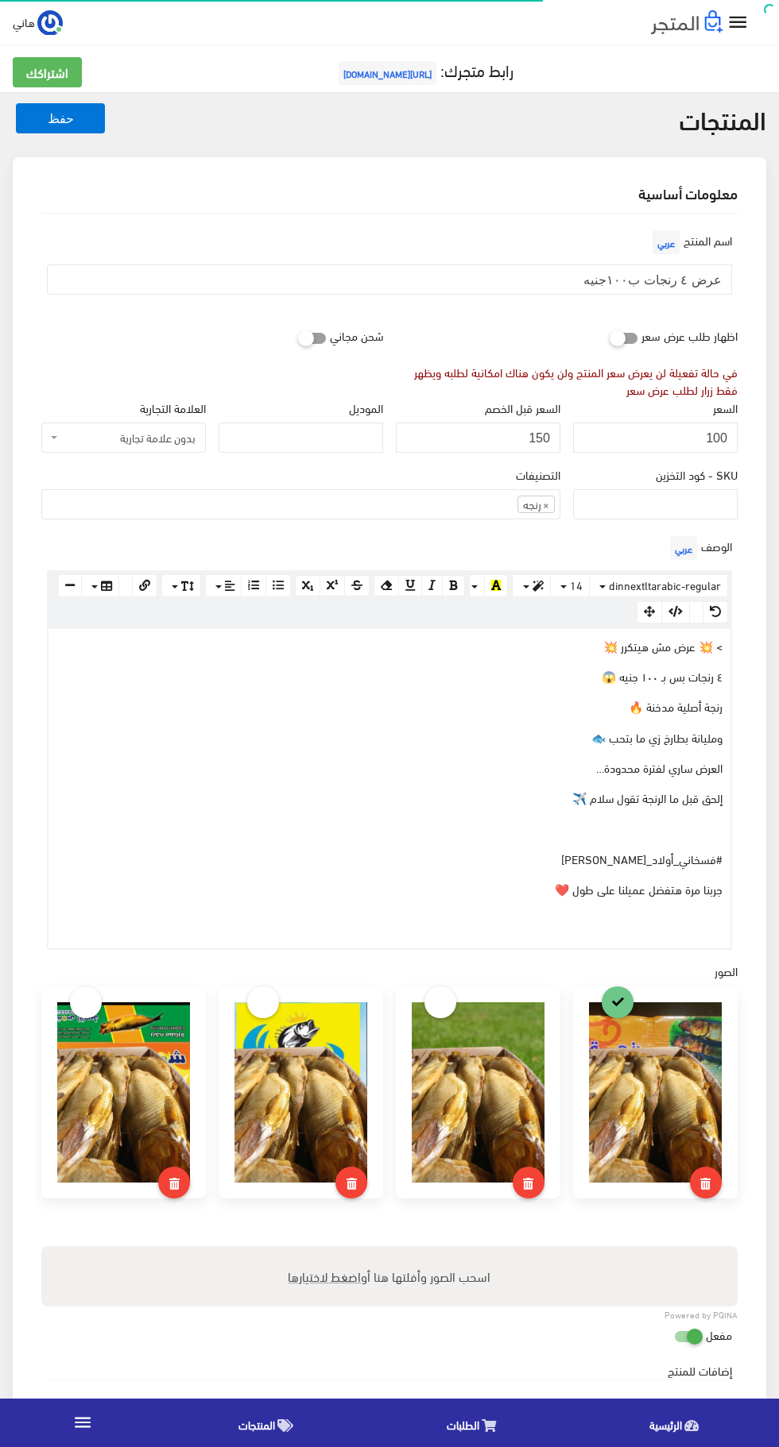
scroll to position [6, 0]
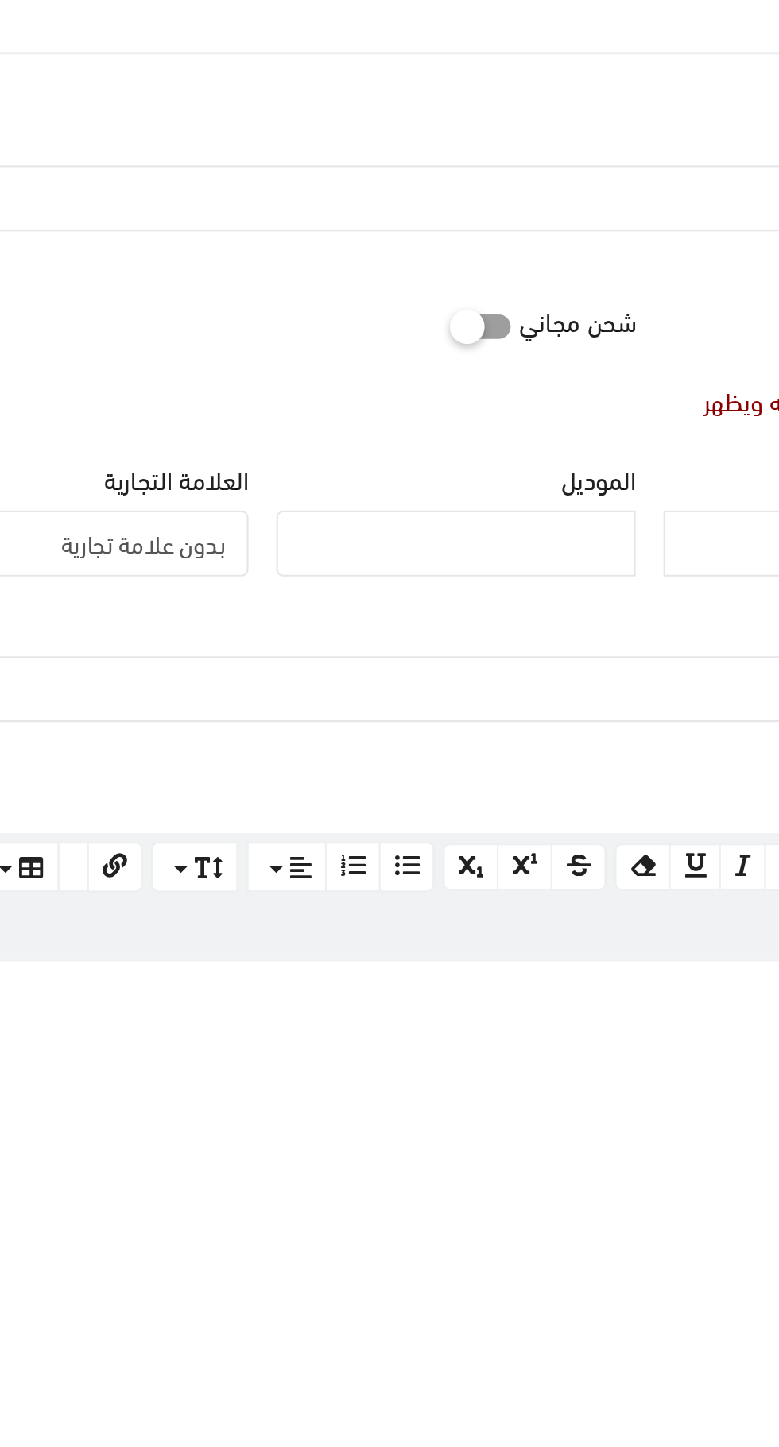
click at [156, 429] on span "بدون علامة تجارية" at bounding box center [128, 432] width 134 height 16
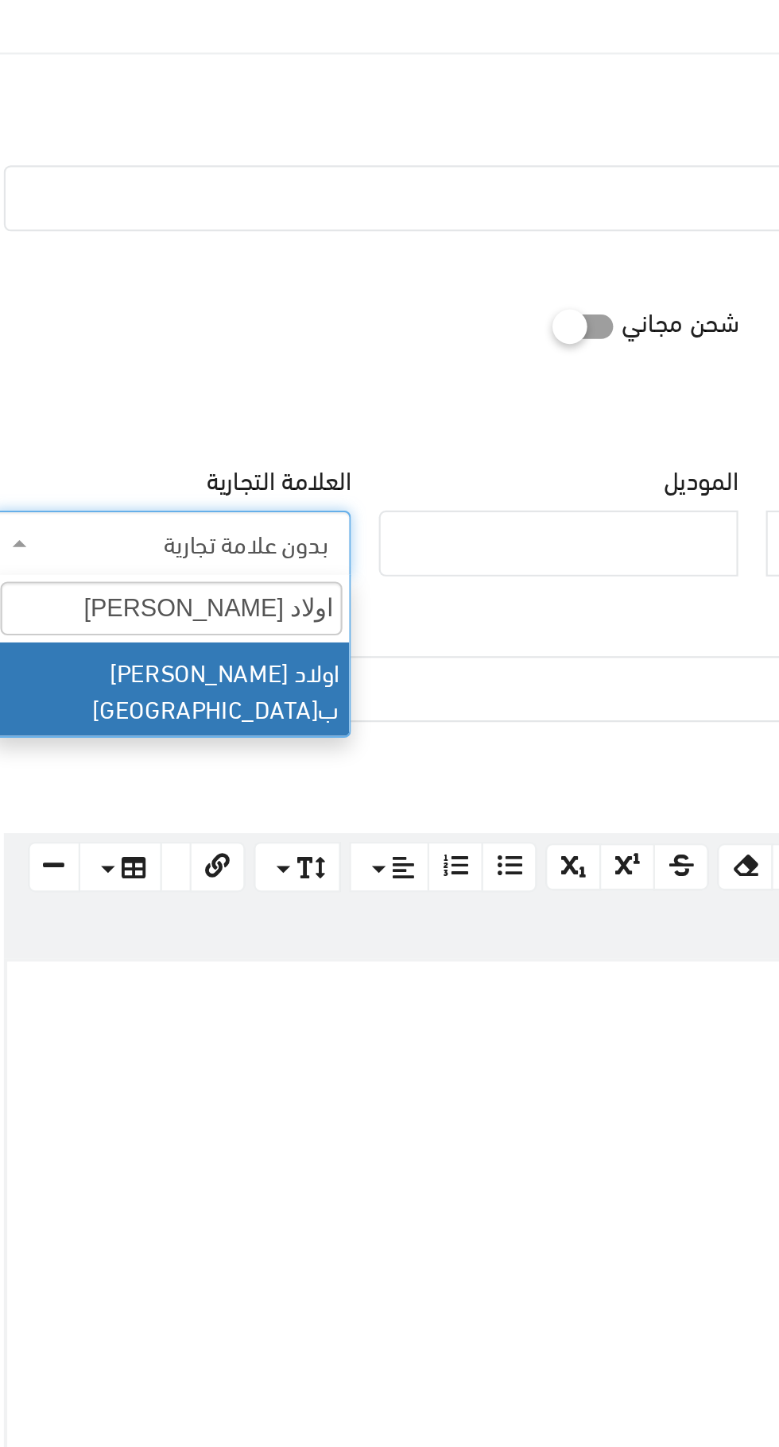
type input "اولاد رجب صالح"
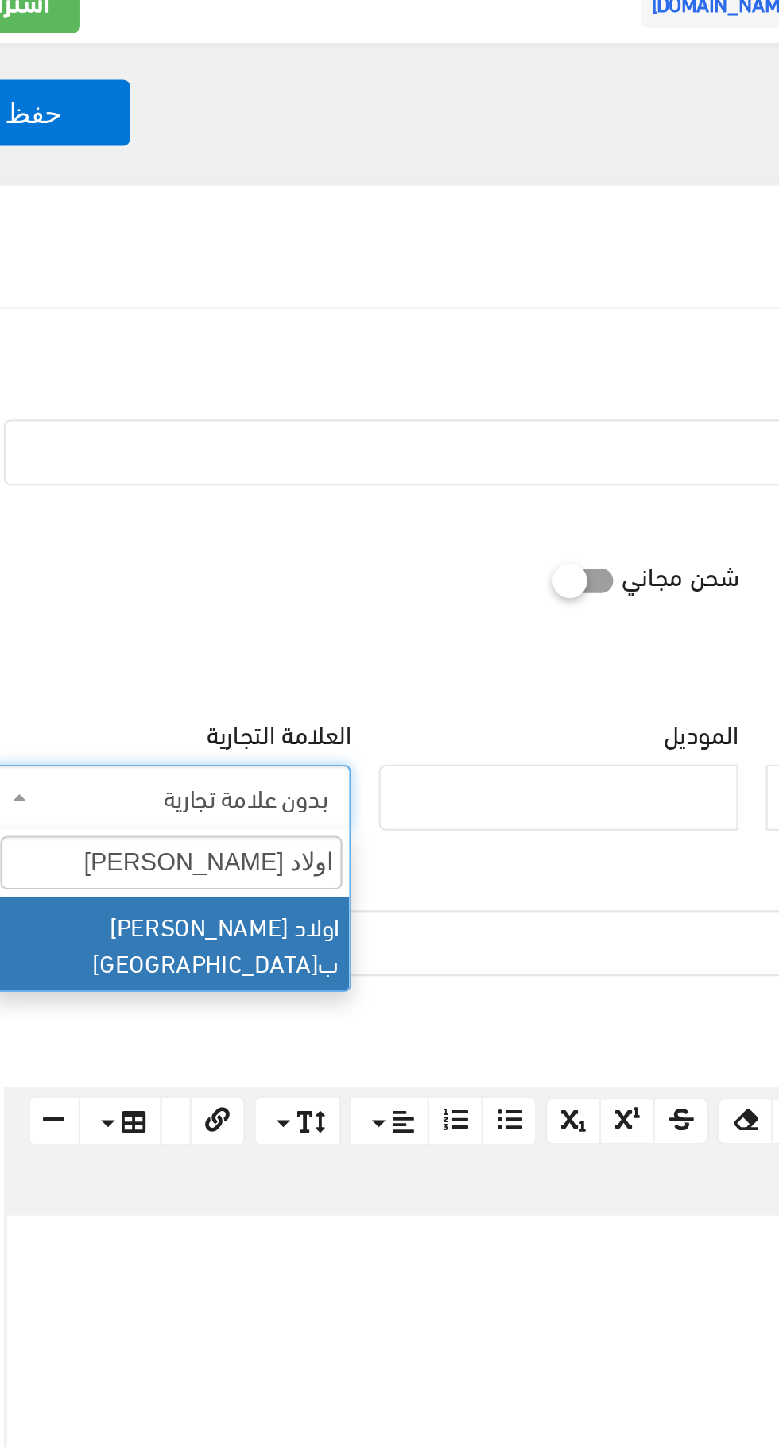
scroll to position [0, 0]
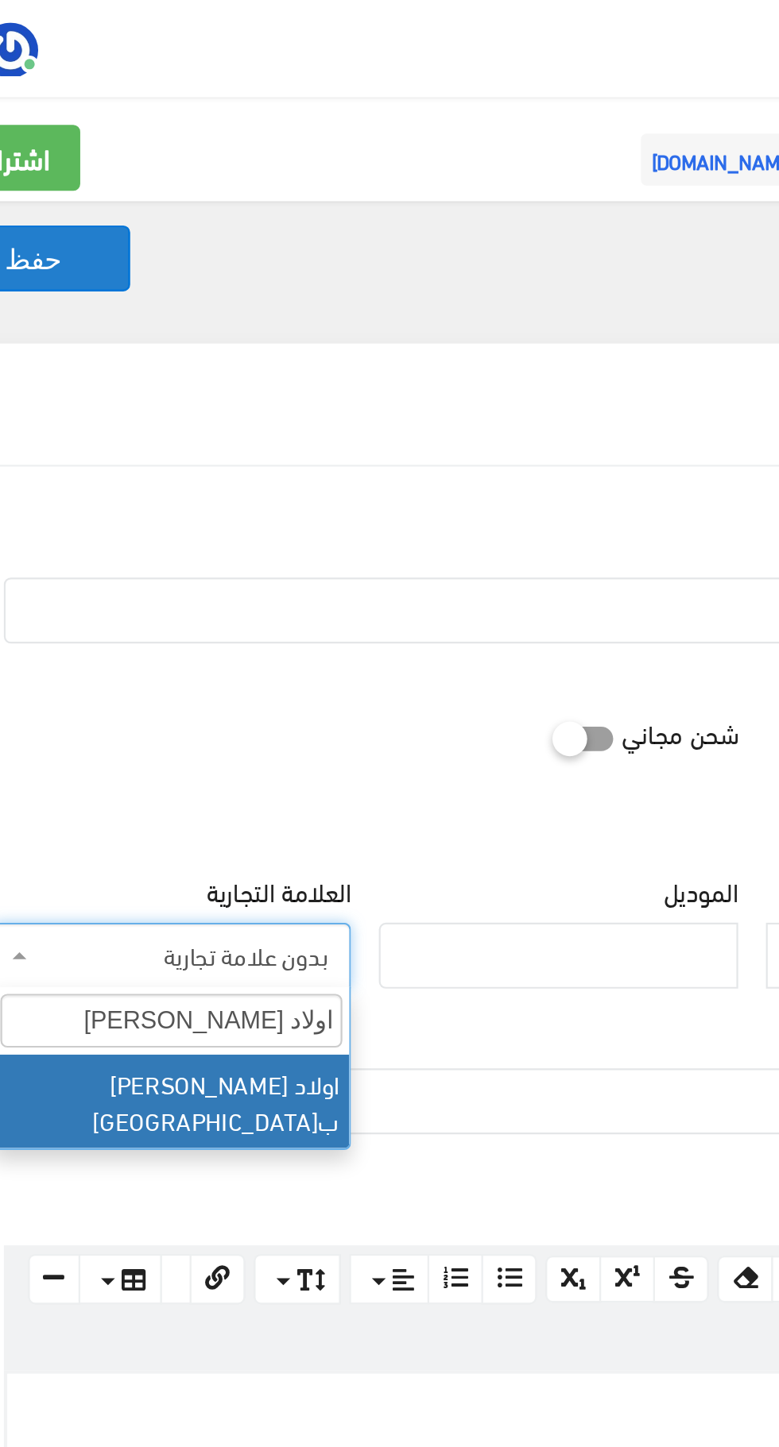
click at [76, 122] on button "حفظ" at bounding box center [60, 118] width 89 height 30
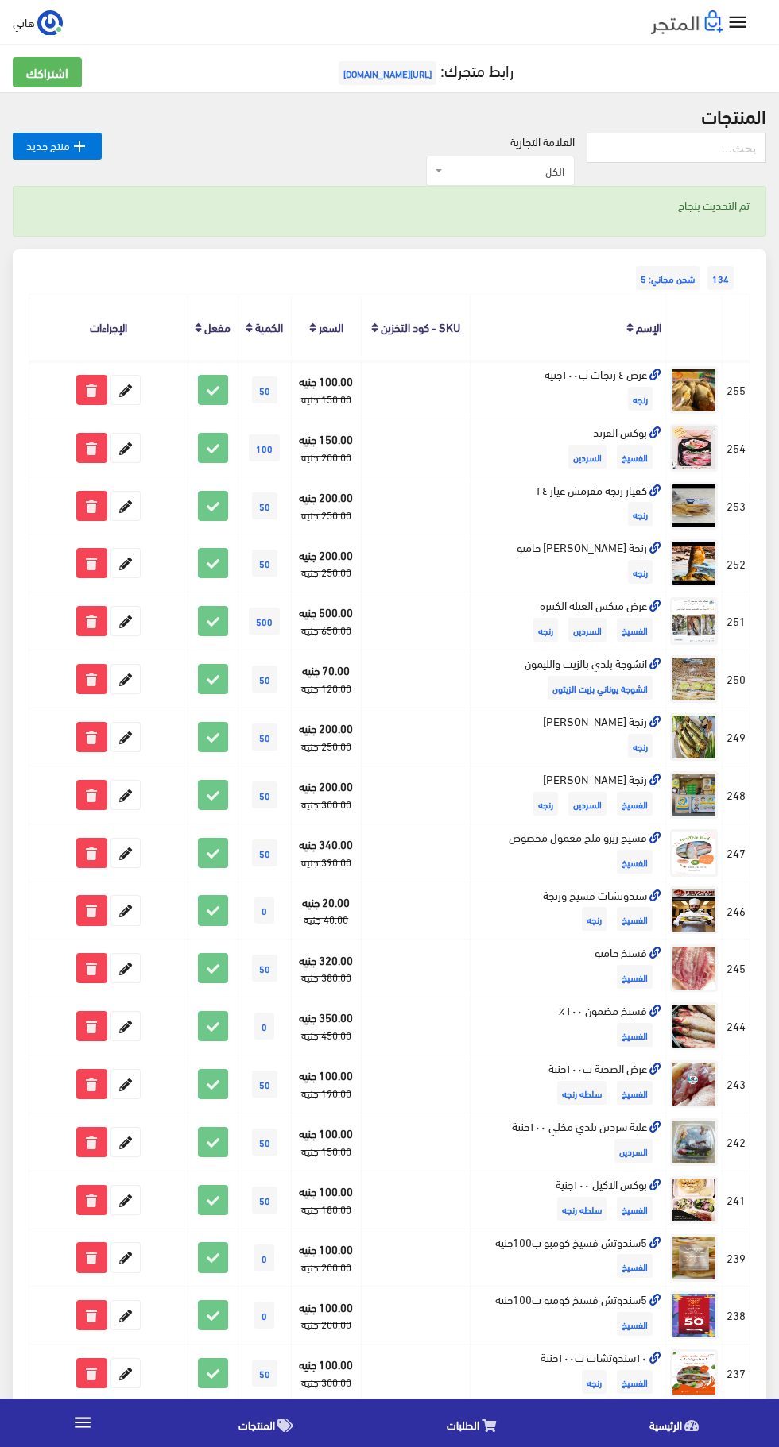
click at [674, 399] on img at bounding box center [694, 390] width 48 height 48
click at [437, 396] on td at bounding box center [415, 390] width 109 height 58
click at [654, 425] on link at bounding box center [654, 431] width 14 height 22
click at [654, 373] on icon at bounding box center [655, 375] width 12 height 12
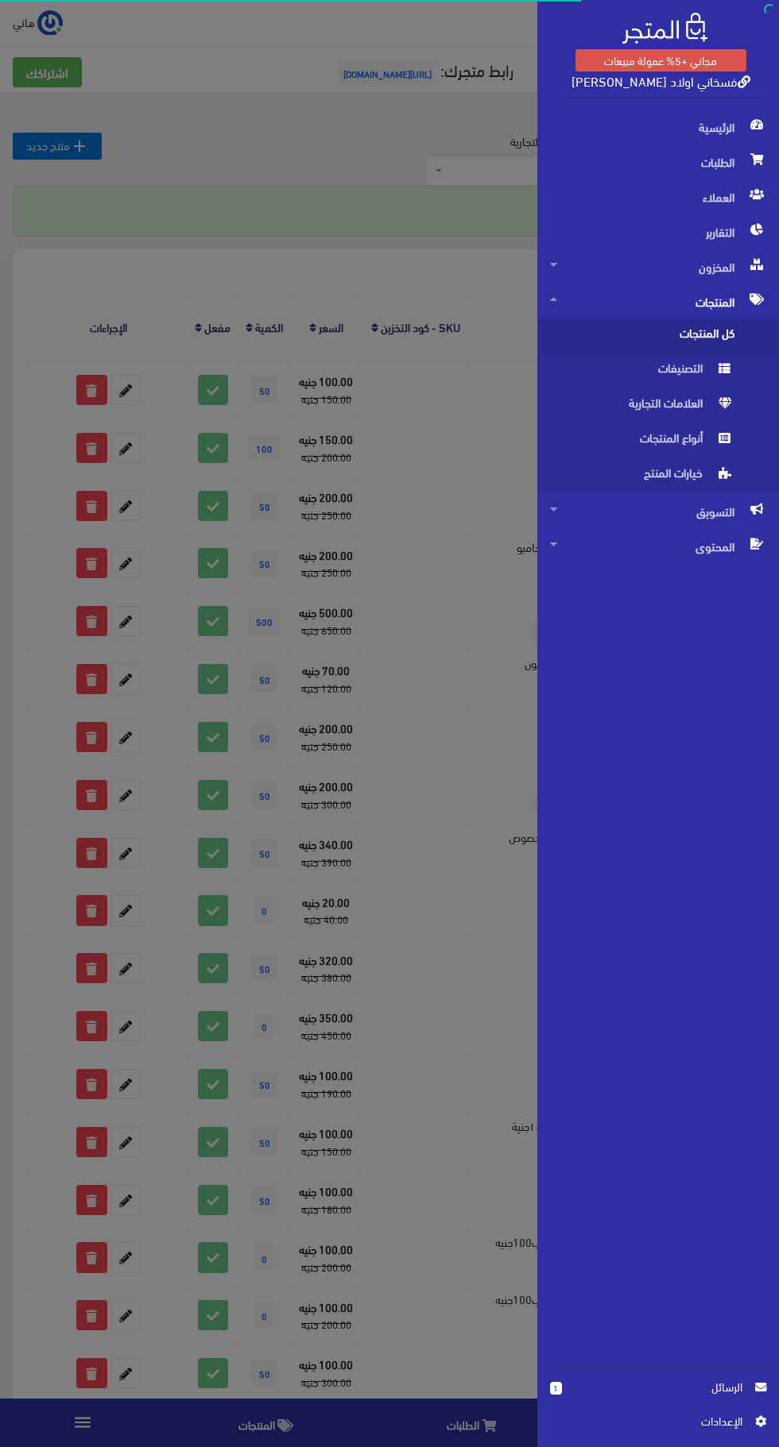
click at [740, 1432] on link "اﻹعدادات" at bounding box center [658, 1424] width 216 height 25
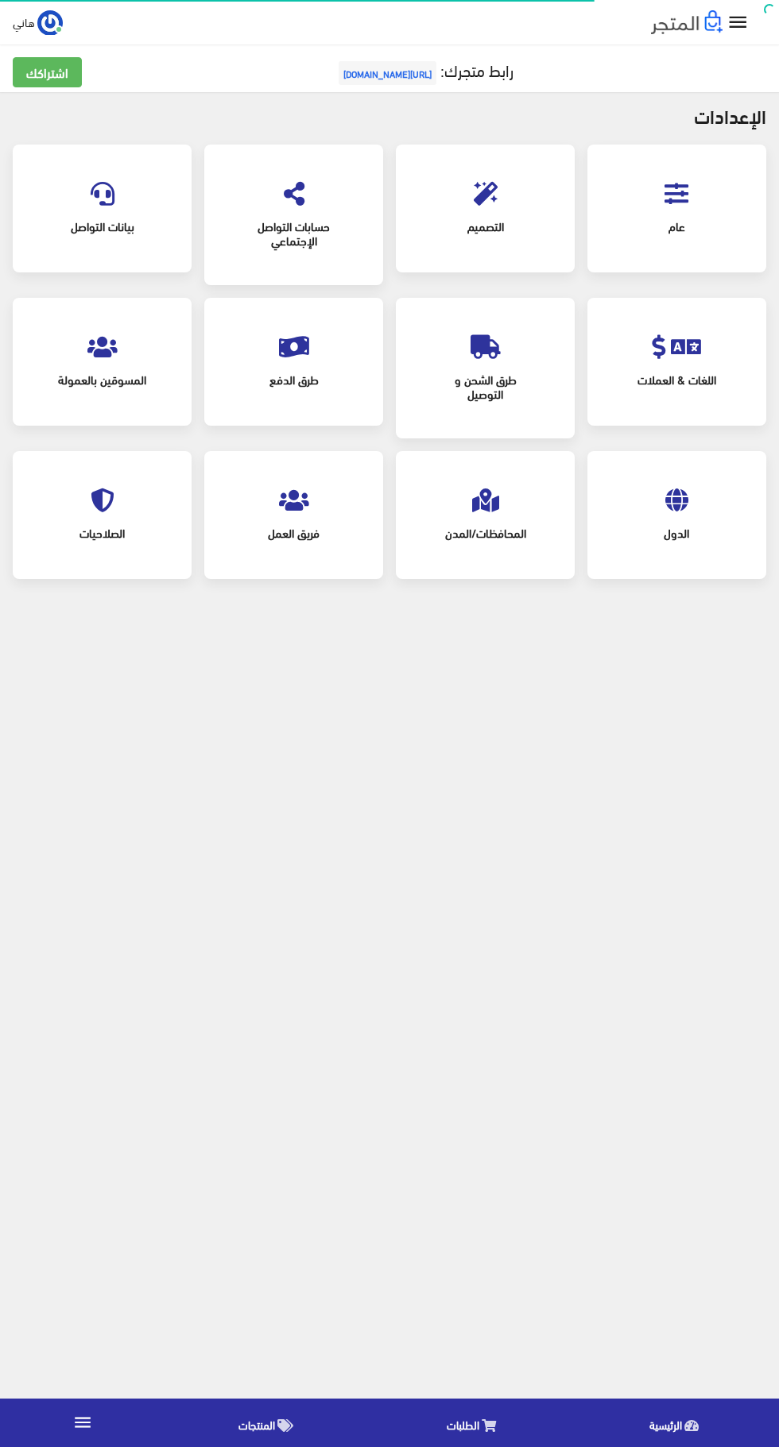
click at [679, 196] on icon at bounding box center [676, 194] width 24 height 24
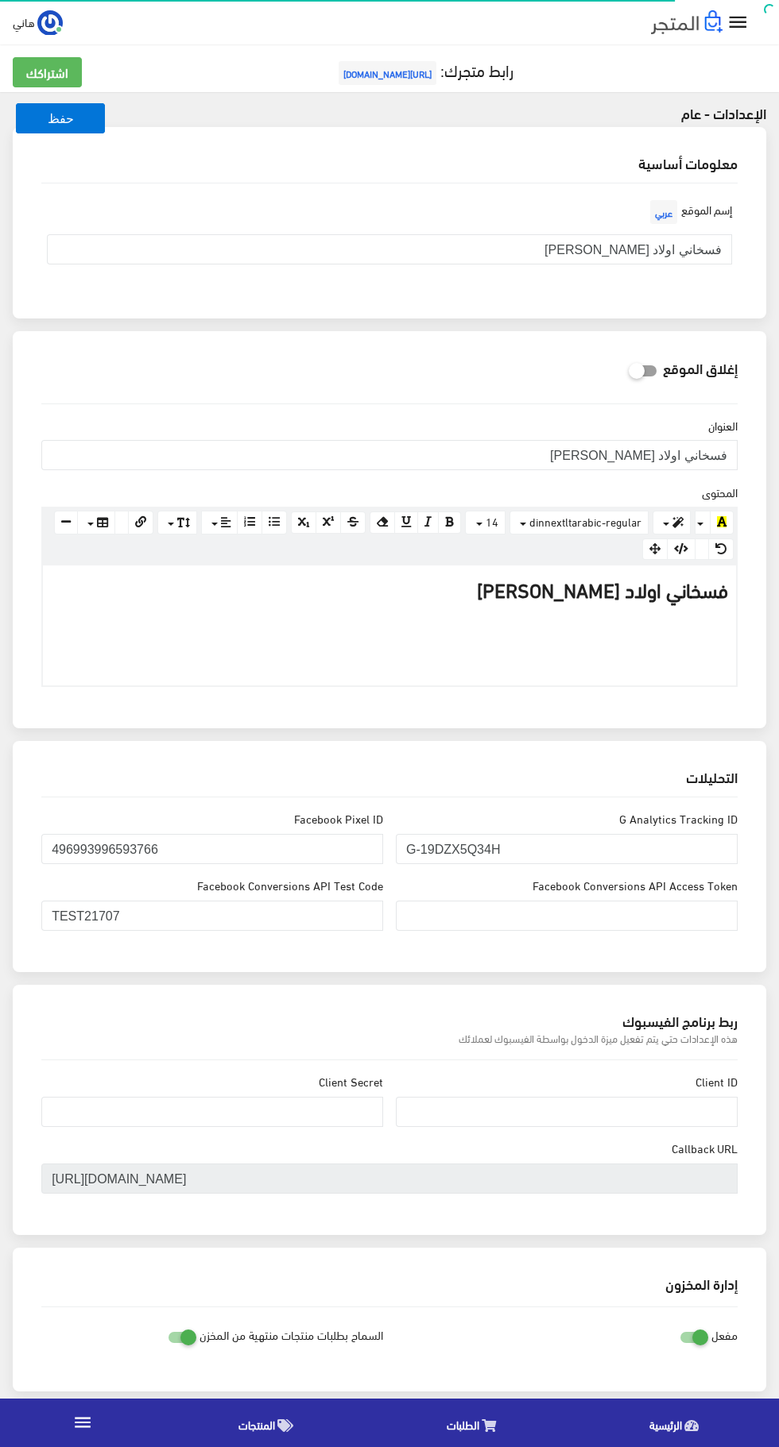
scroll to position [1127, 0]
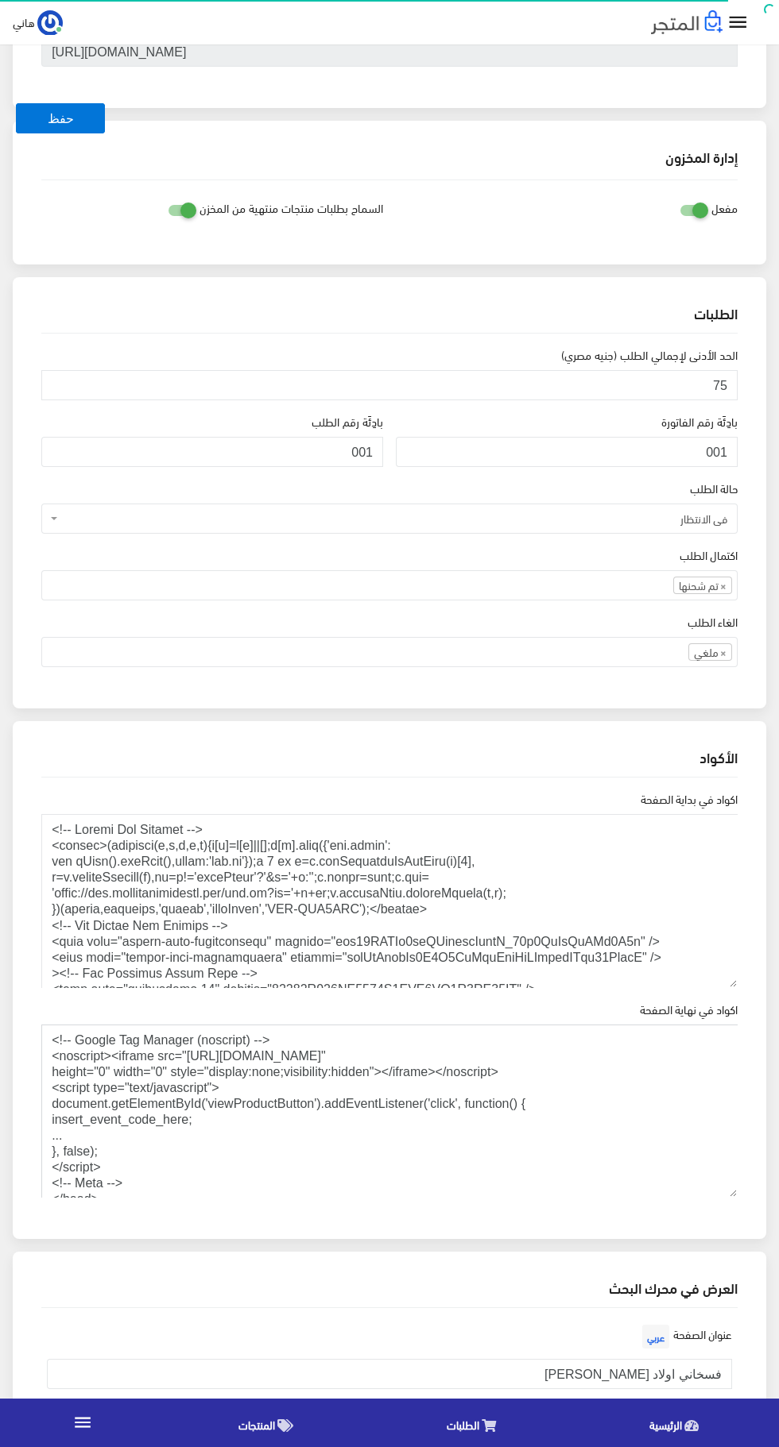
click at [374, 1025] on textarea "<!-- Google Tag Manager (noscript) --> <noscript><iframe src="[URL][DOMAIN_NAME…" at bounding box center [389, 1112] width 696 height 174
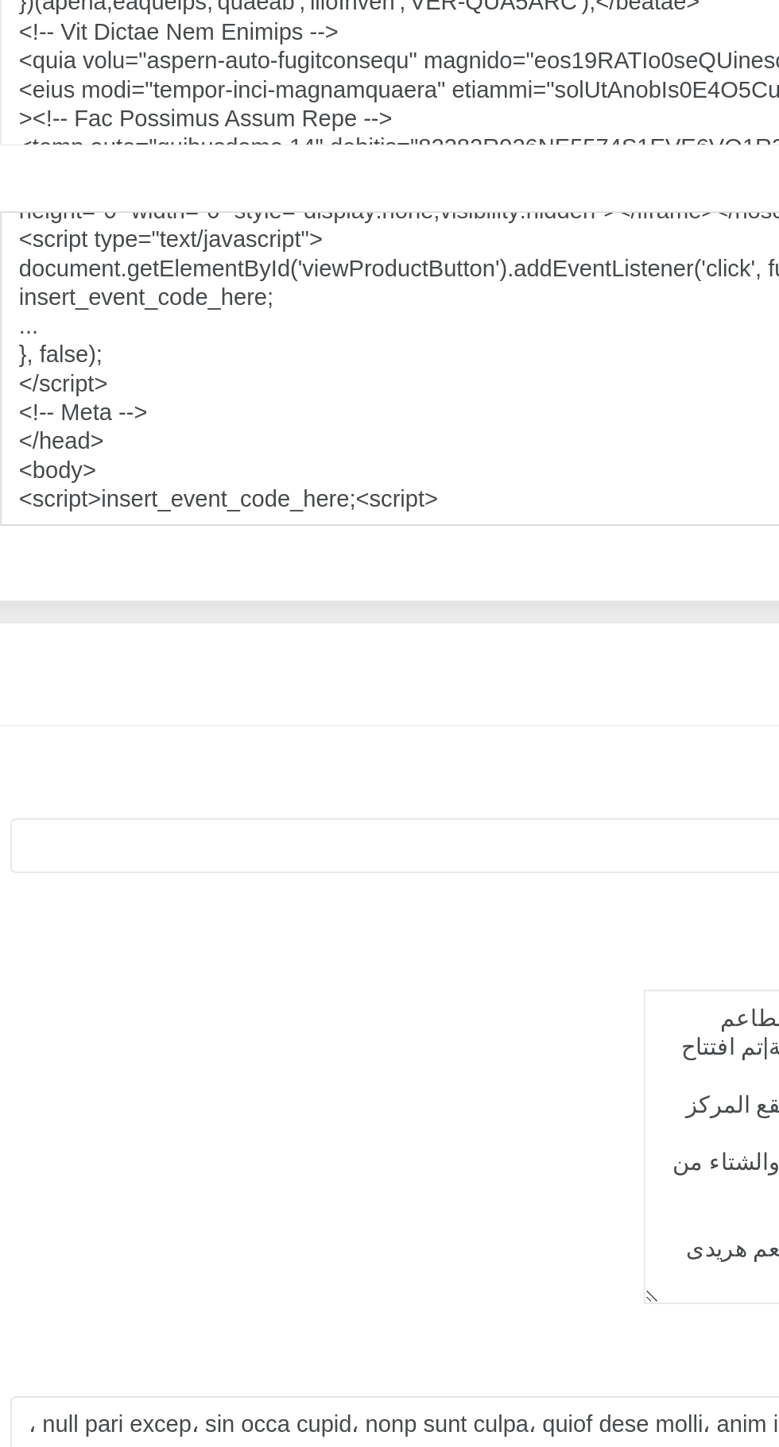
scroll to position [105, 0]
type textarea "<!-- Google Tag Manager (noscript) --> <noscript><iframe src="[URL][DOMAIN_NAME…"
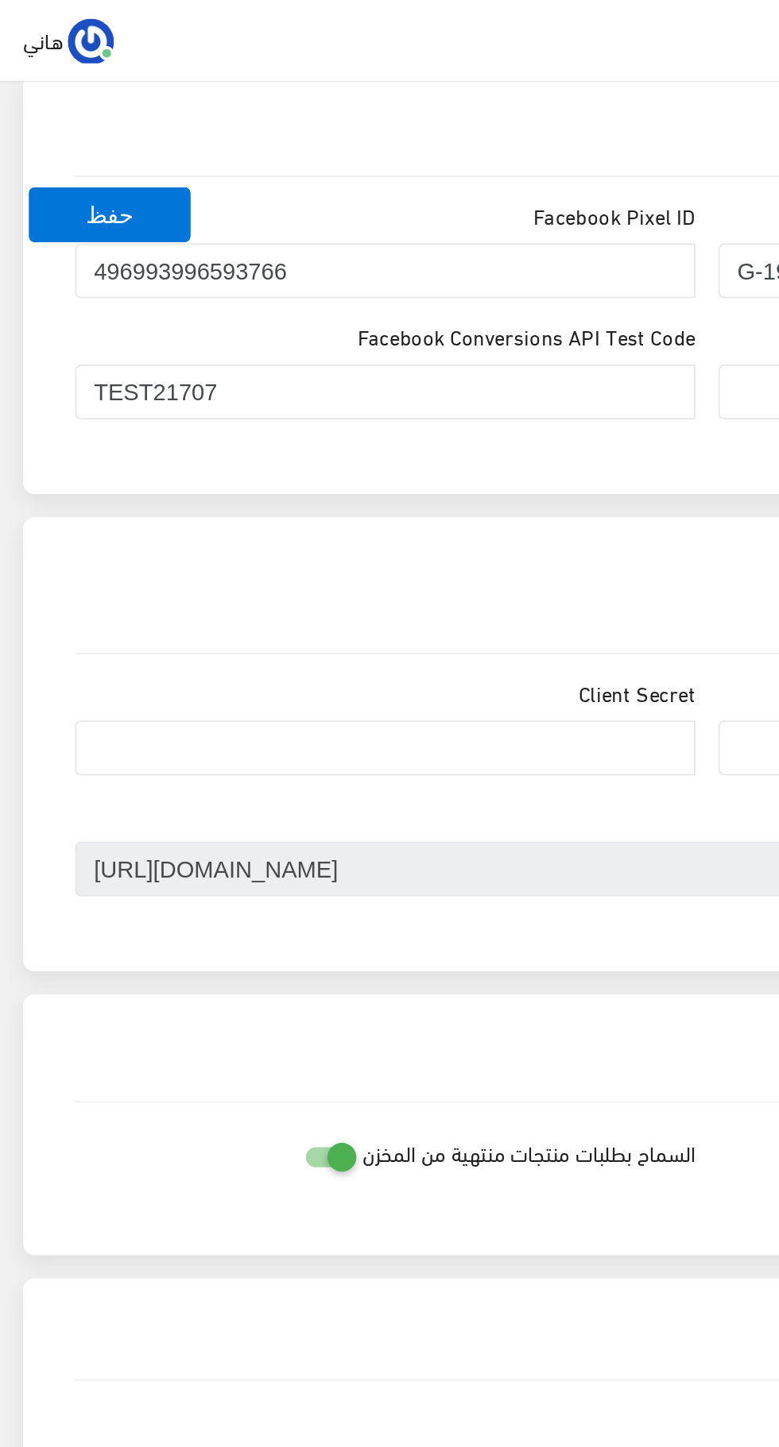
scroll to position [669, 0]
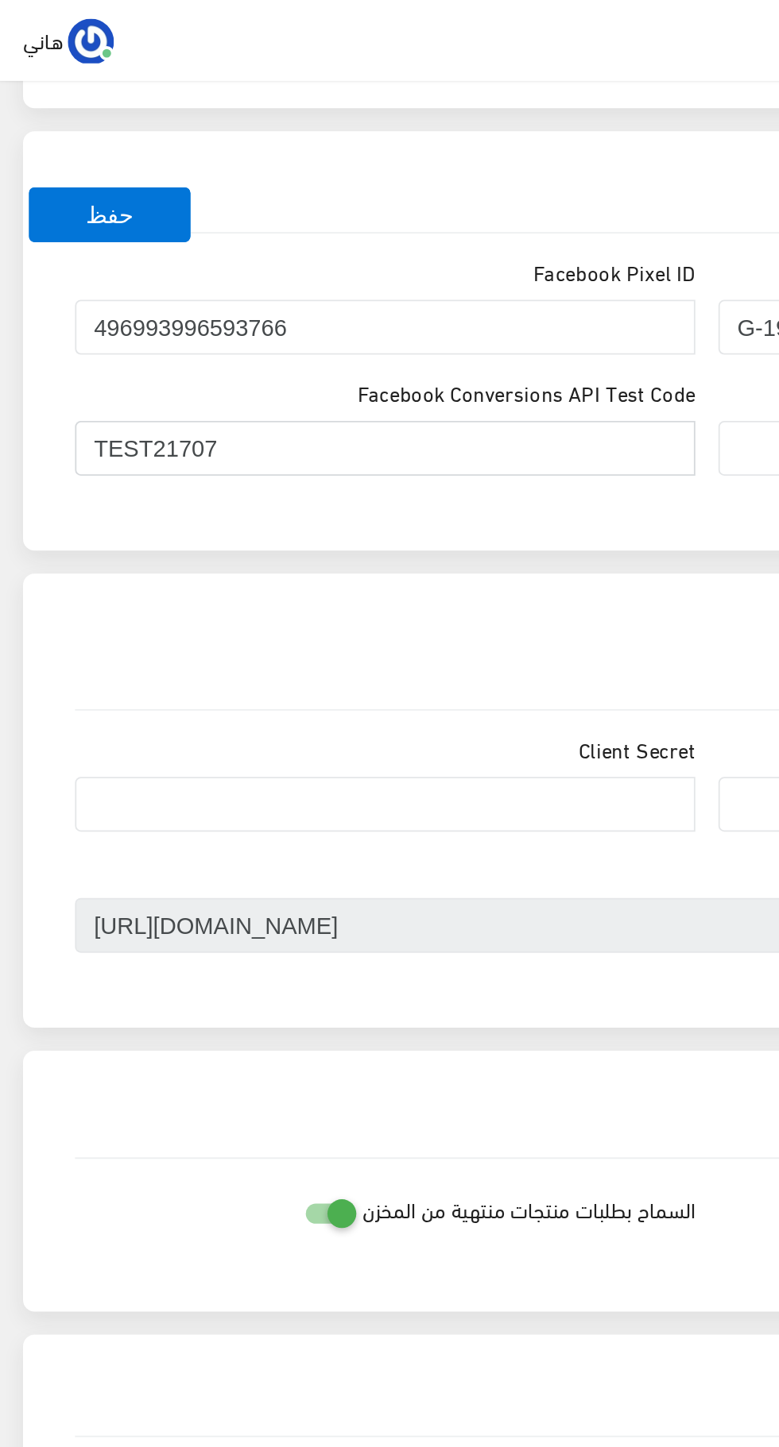
click at [261, 250] on input "TEST21707" at bounding box center [212, 247] width 342 height 30
type input "TEST217"
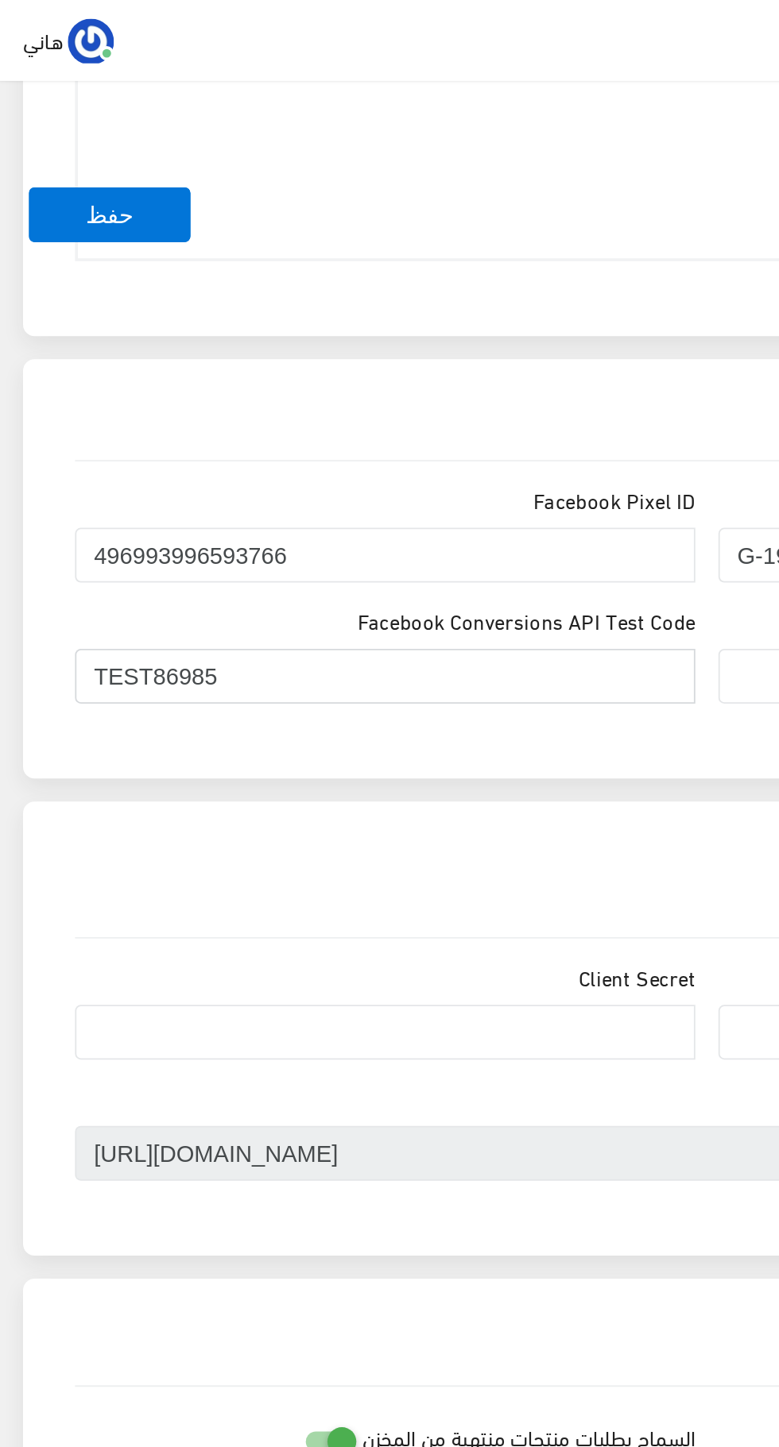
scroll to position [512, 0]
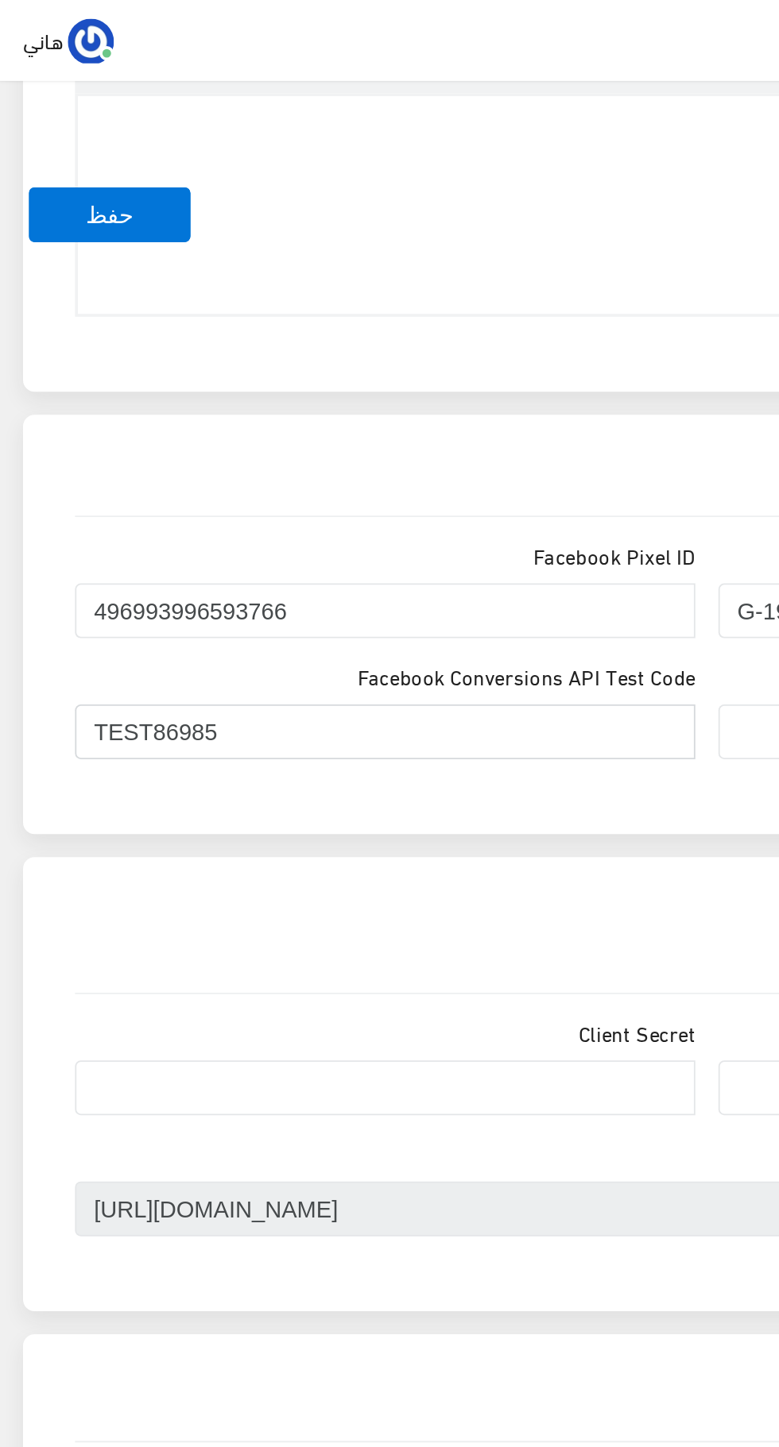
type input "TEST86985"
click at [80, 113] on button "حفظ" at bounding box center [60, 118] width 89 height 30
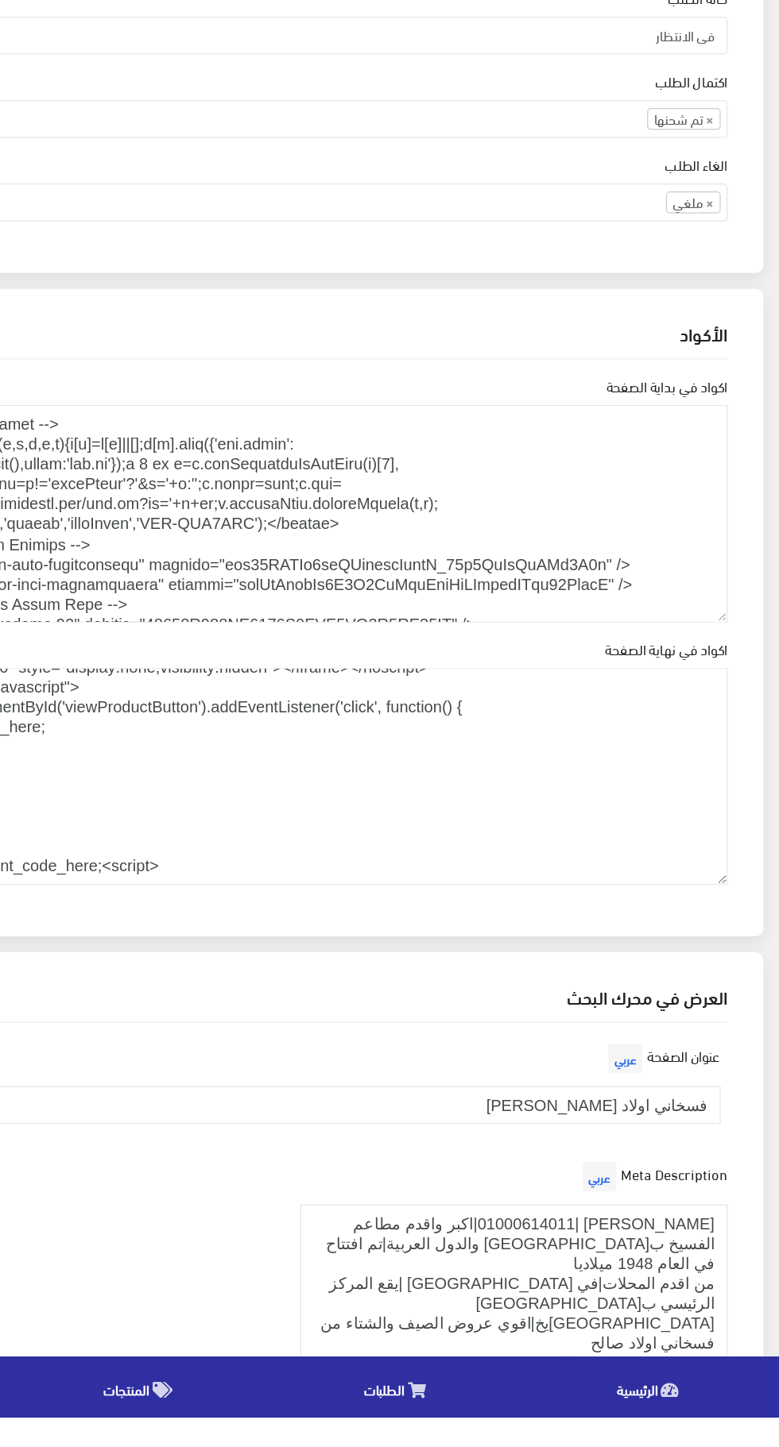
scroll to position [1351, 0]
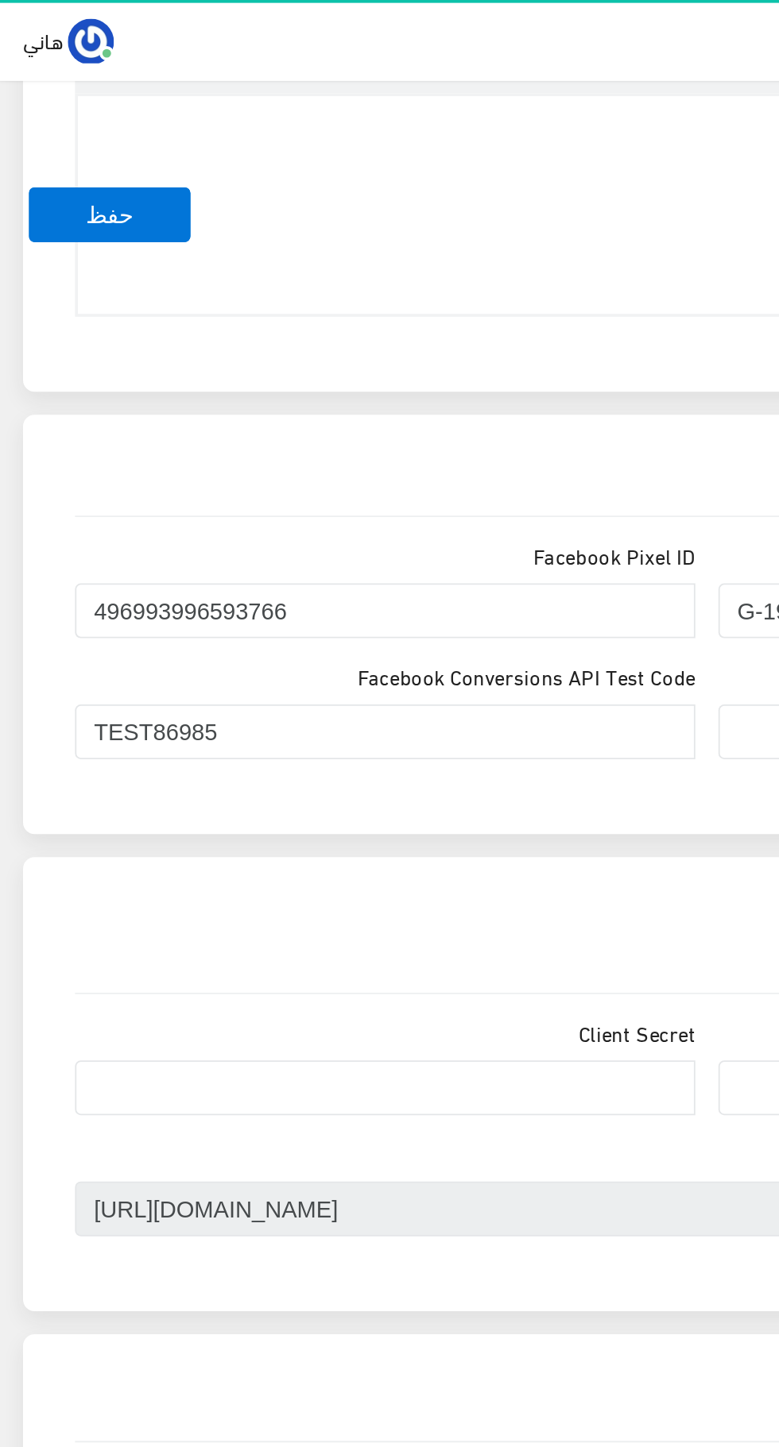
scroll to position [512, 0]
click at [63, 128] on button "حفظ" at bounding box center [60, 118] width 89 height 30
